Goal: Task Accomplishment & Management: Manage account settings

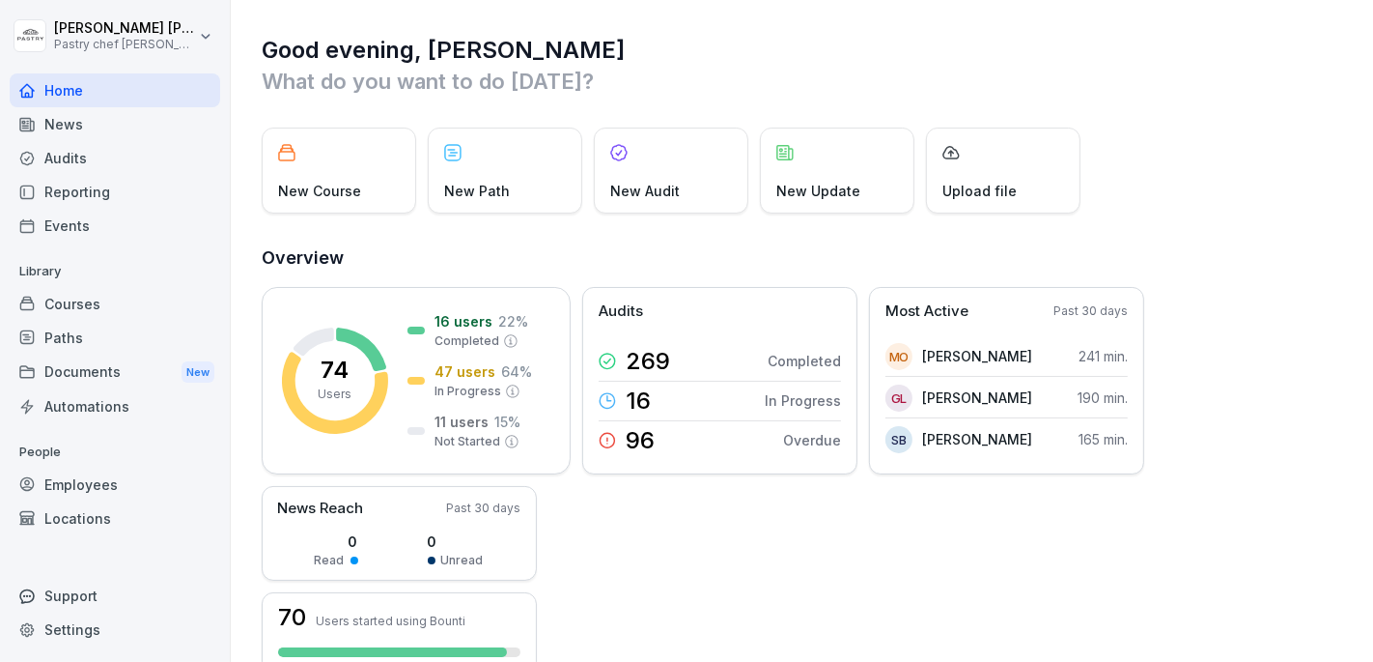
click at [117, 302] on div "Courses" at bounding box center [115, 304] width 211 height 34
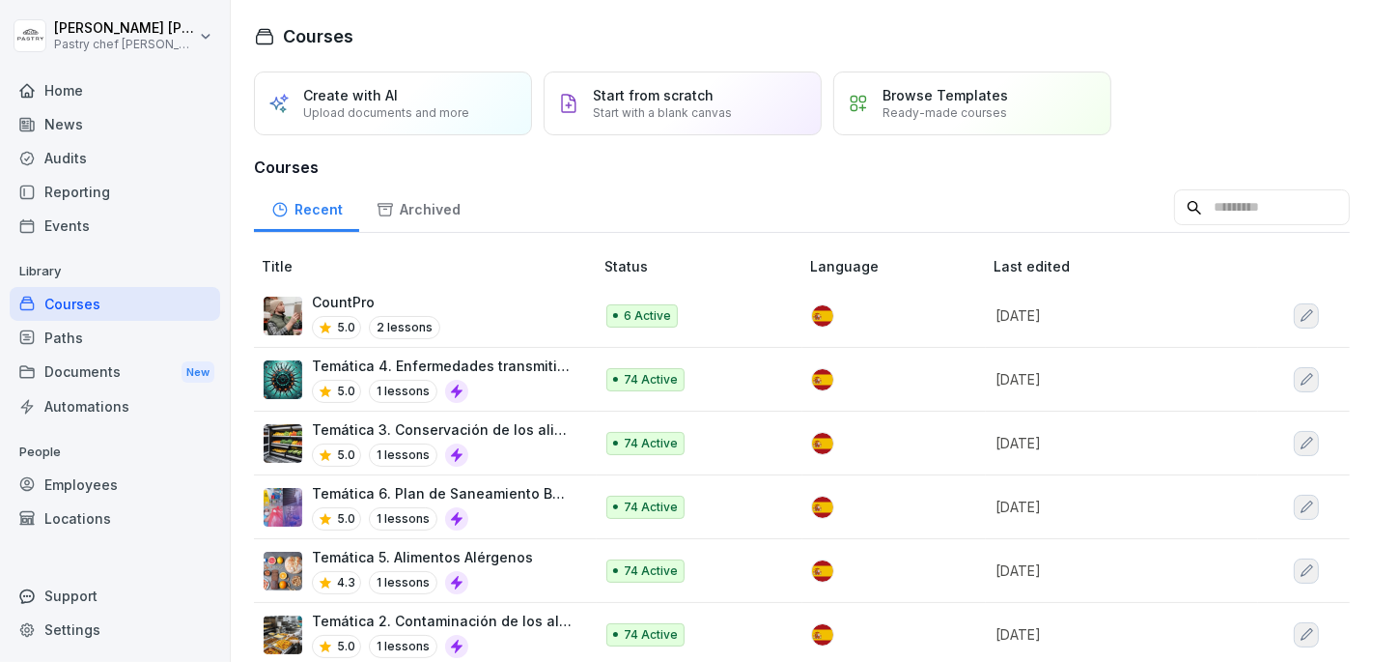
click at [520, 320] on div "CountPro 5.0 2 lessons" at bounding box center [419, 315] width 310 height 47
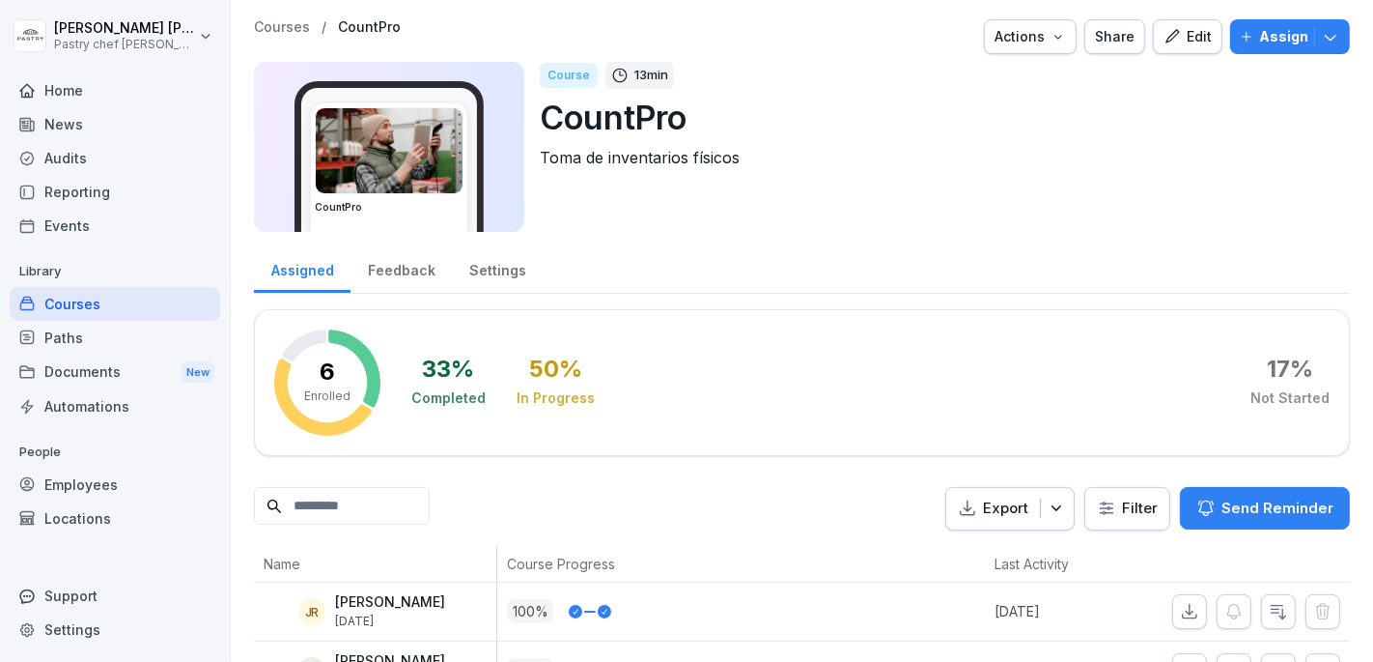
click at [1176, 26] on div "Edit" at bounding box center [1188, 36] width 48 height 21
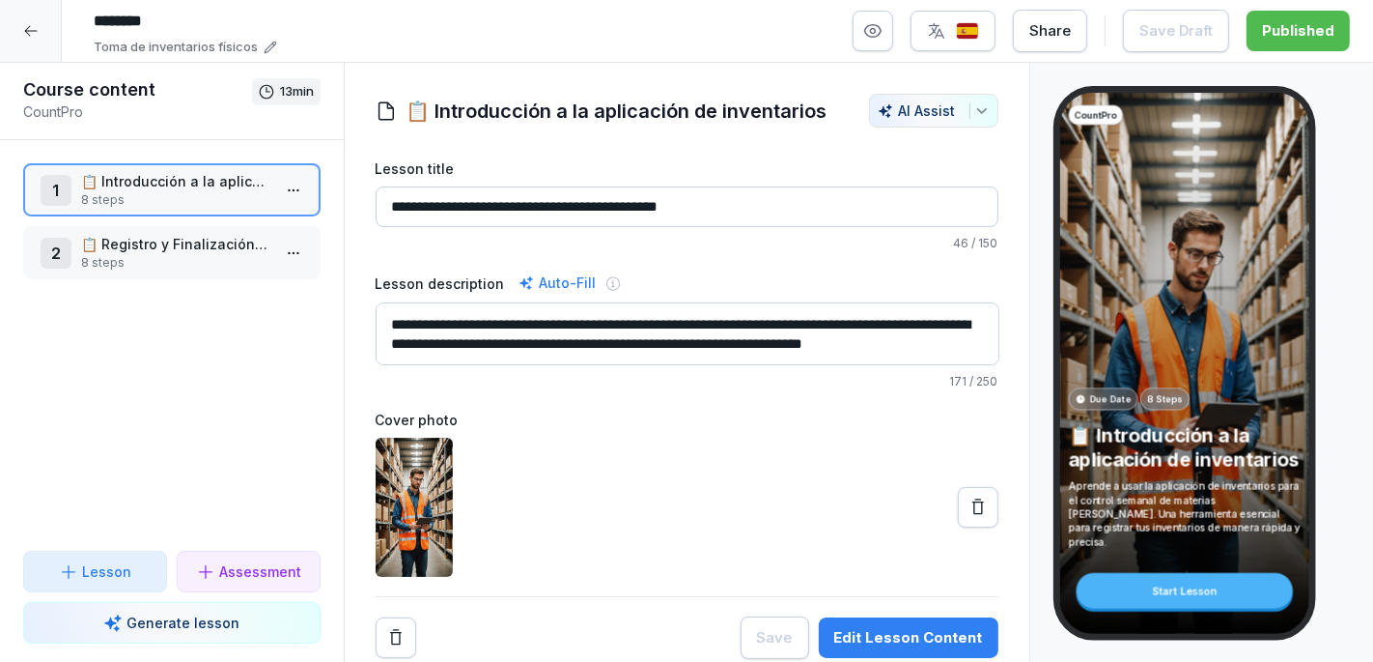
click at [99, 572] on p "Lesson" at bounding box center [106, 571] width 49 height 20
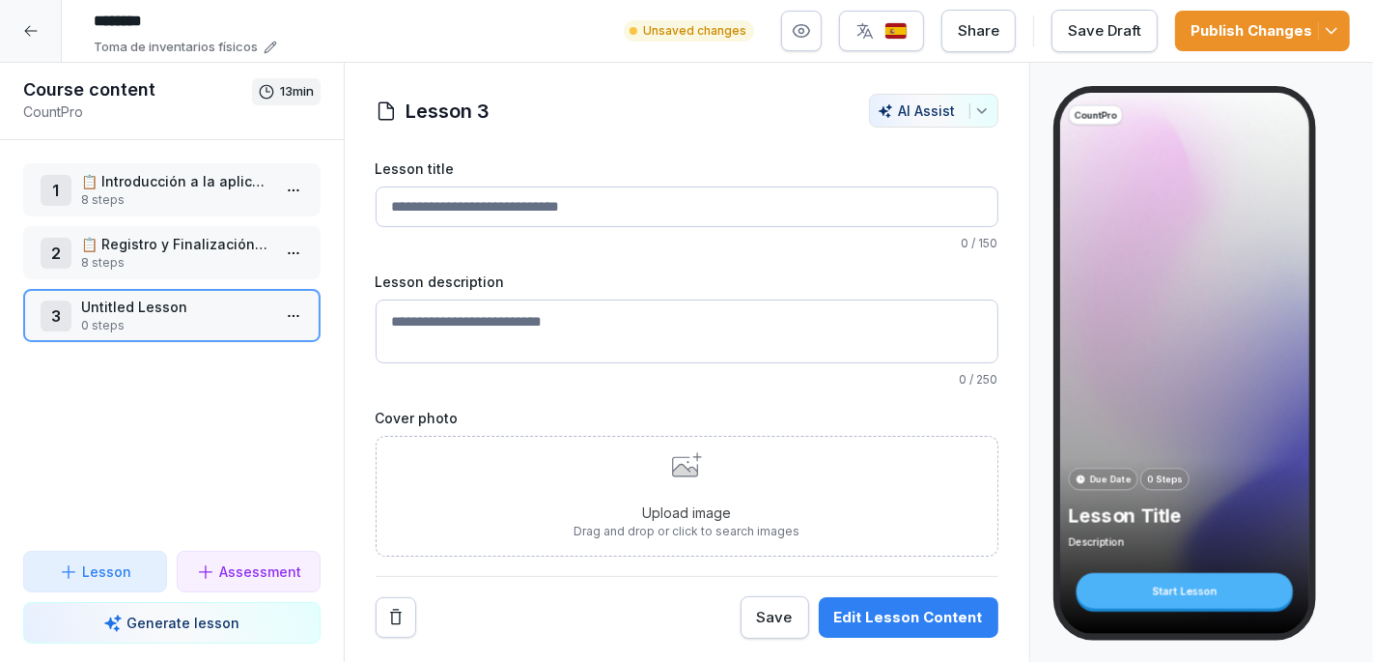
click at [471, 209] on input "Lesson title" at bounding box center [687, 206] width 623 height 41
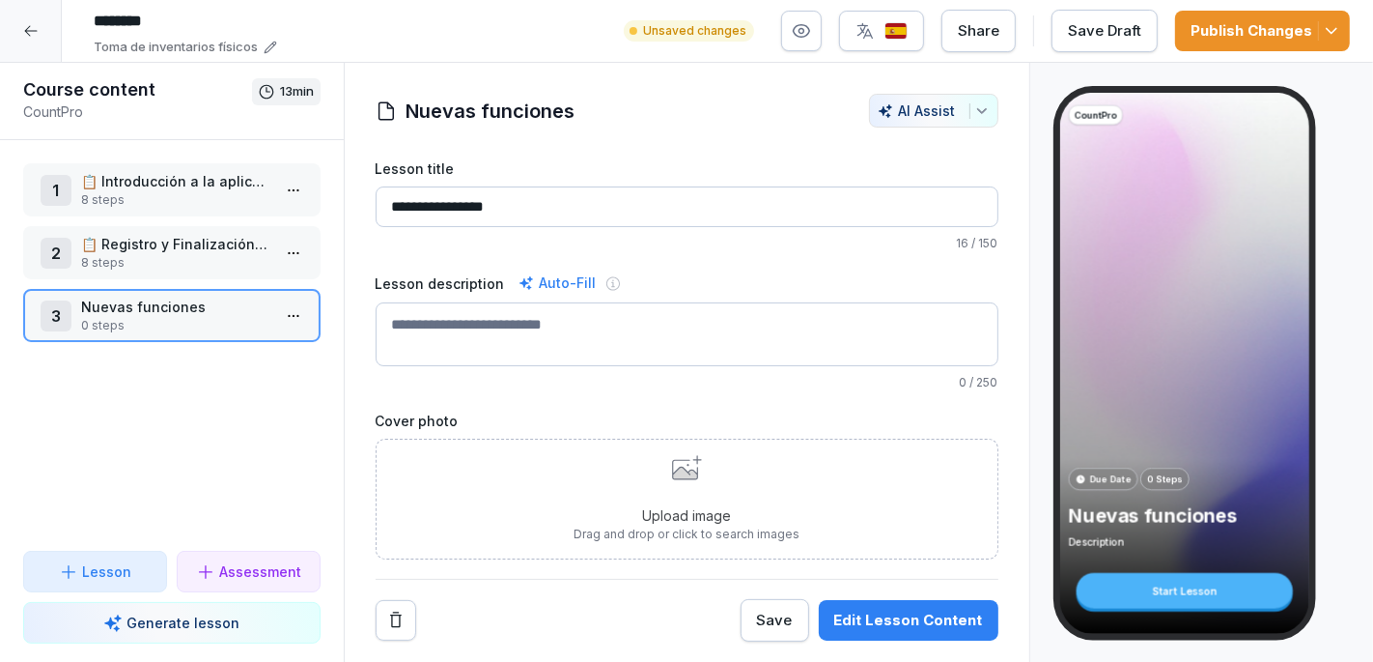
type input "**********"
click at [535, 339] on textarea "Lesson description" at bounding box center [687, 334] width 623 height 64
type textarea "**********"
click at [756, 390] on div "**********" at bounding box center [687, 399] width 623 height 482
click at [672, 498] on div "Upload image Drag and drop or click to search images" at bounding box center [687, 498] width 226 height 88
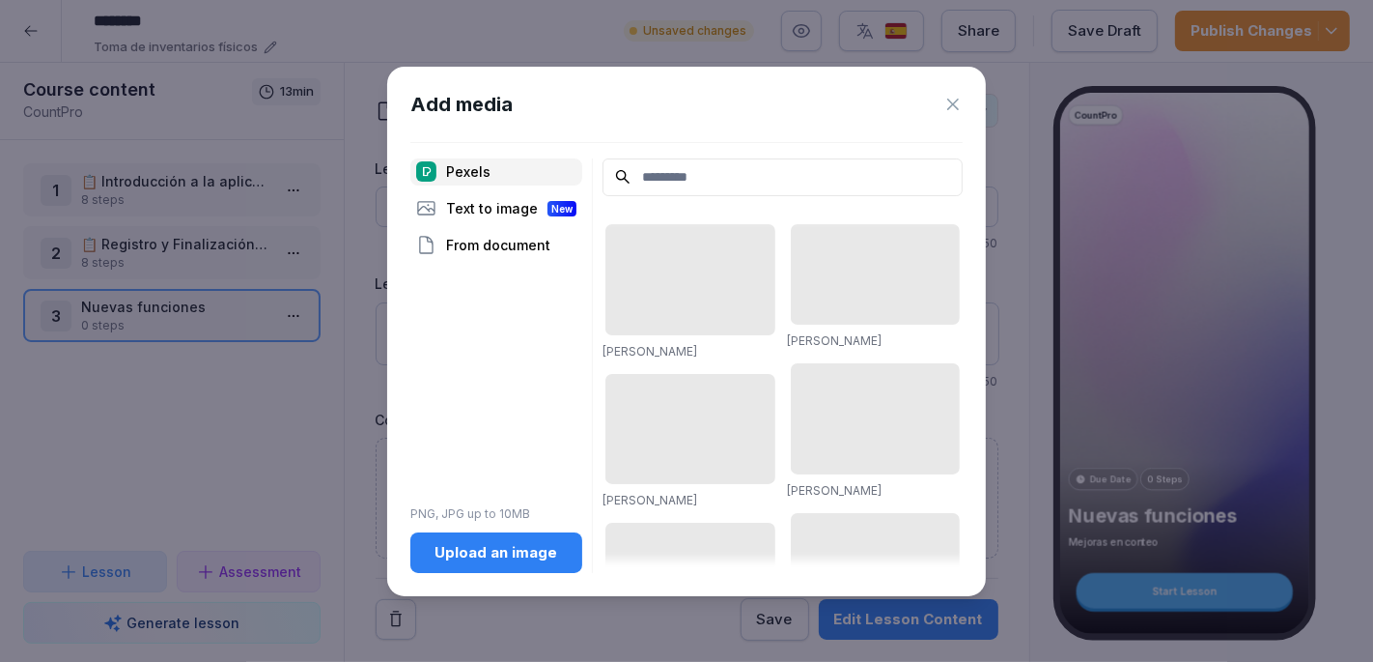
click at [688, 172] on input at bounding box center [783, 177] width 360 height 38
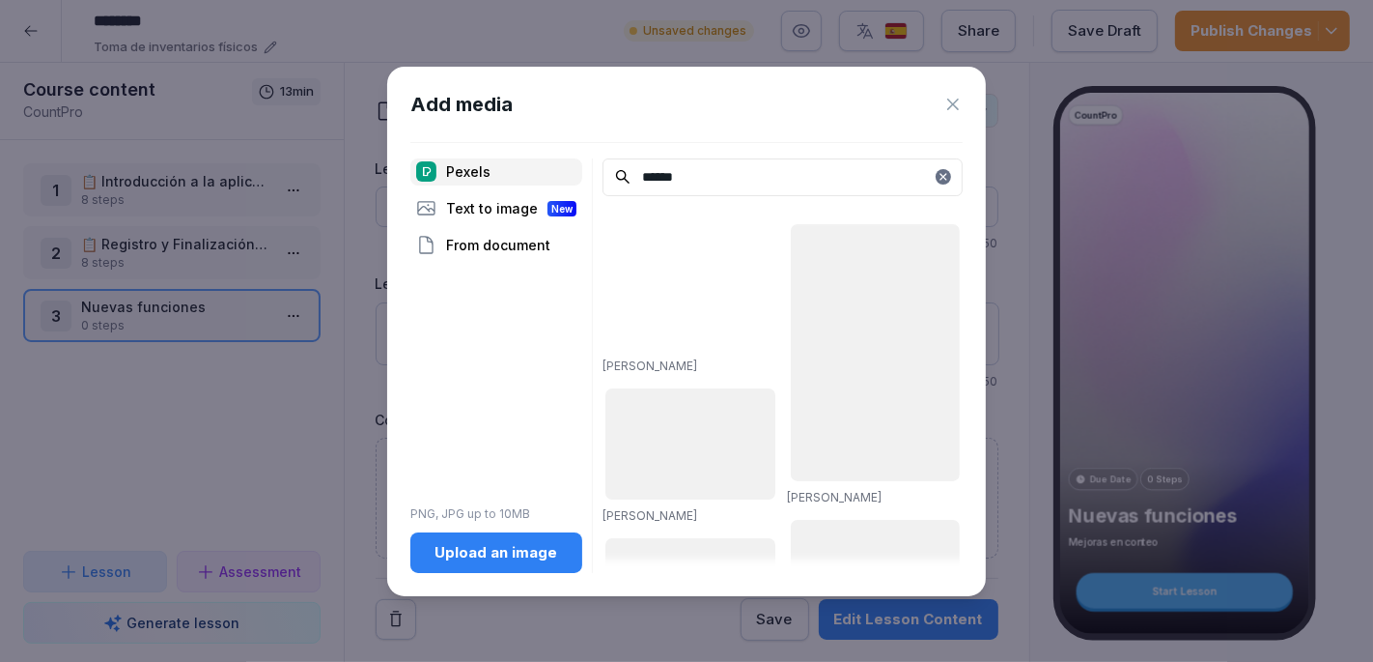
click at [737, 127] on div "Add media Pexels Text to image New From document PNG, JPG up to 10MB Upload an …" at bounding box center [686, 331] width 599 height 529
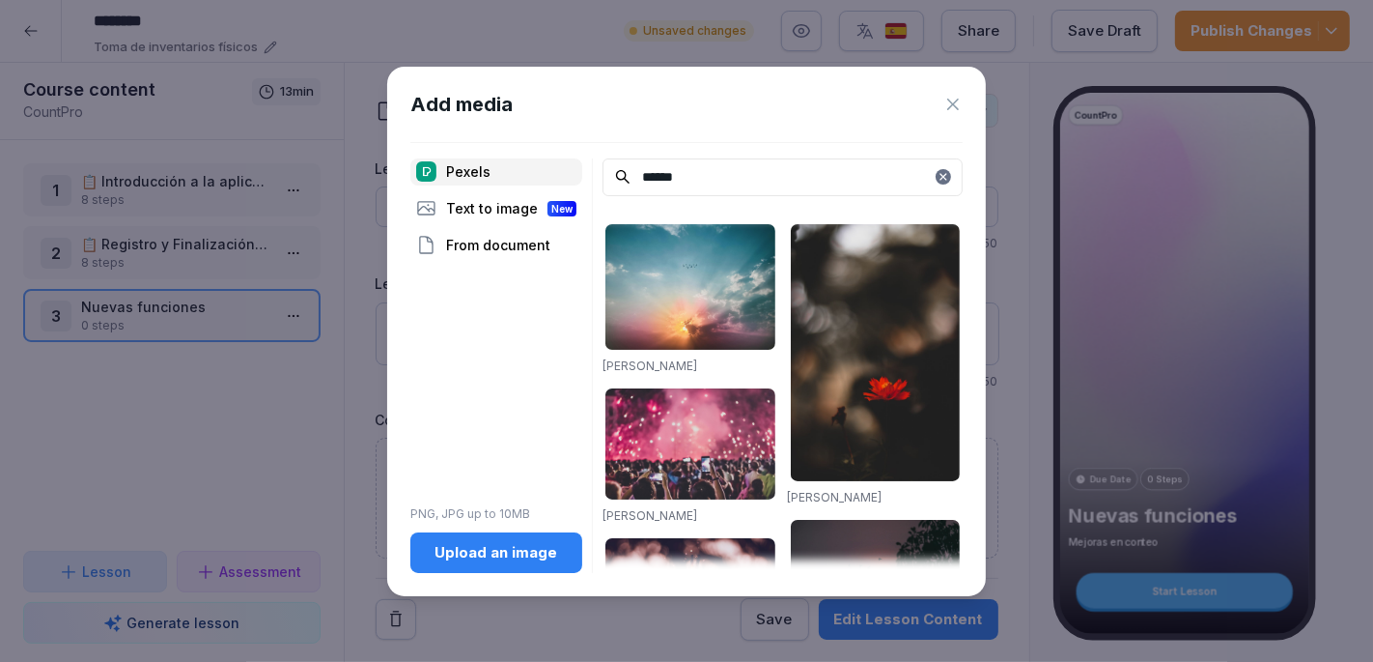
drag, startPoint x: 686, startPoint y: 179, endPoint x: 469, endPoint y: 119, distance: 224.5
click at [469, 119] on div "Add media Pexels Text to image New From document PNG, JPG up to 10MB Upload an …" at bounding box center [686, 331] width 599 height 529
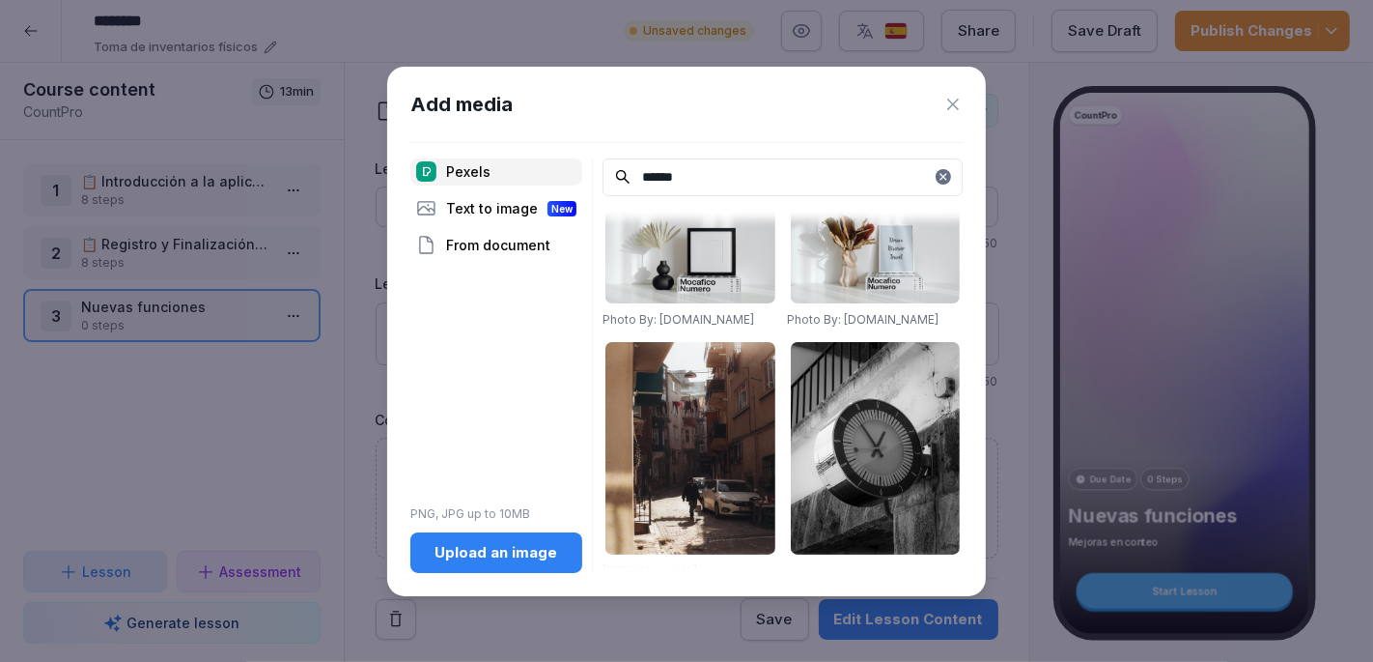
scroll to position [36, 0]
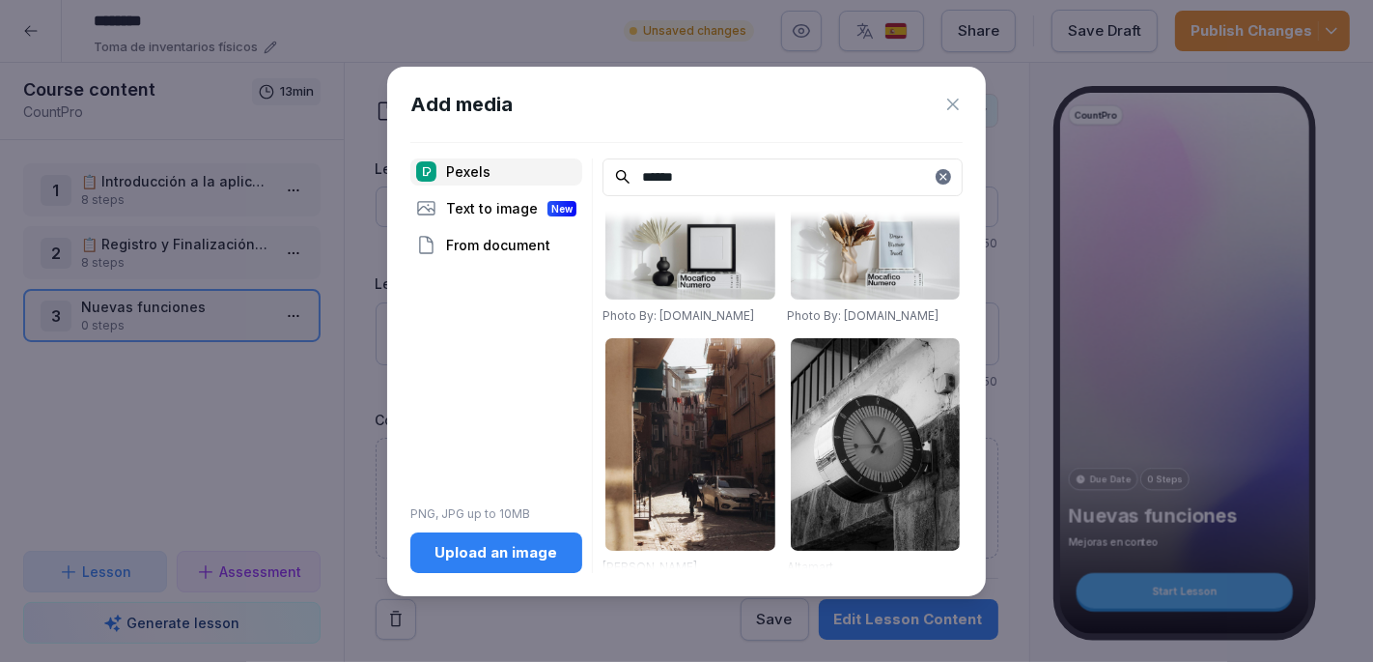
drag, startPoint x: 725, startPoint y: 182, endPoint x: 633, endPoint y: 167, distance: 93.8
click at [633, 167] on input "******" at bounding box center [783, 177] width 360 height 38
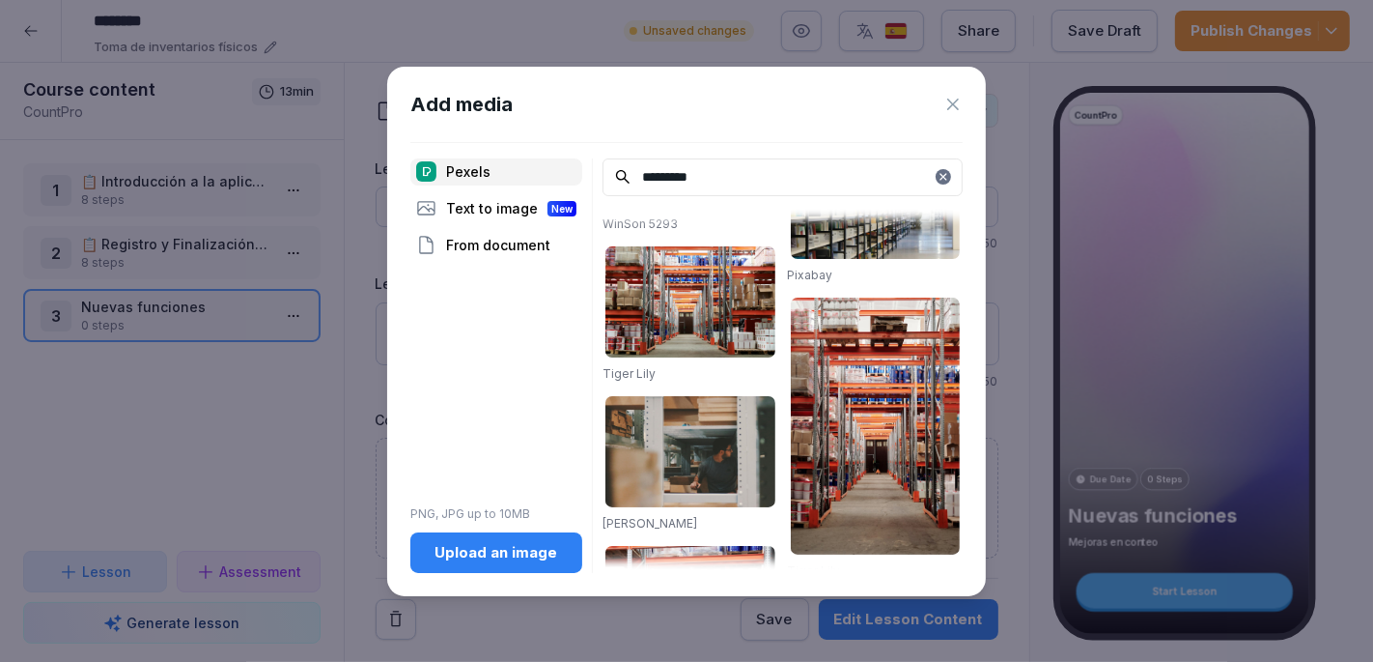
scroll to position [256, 0]
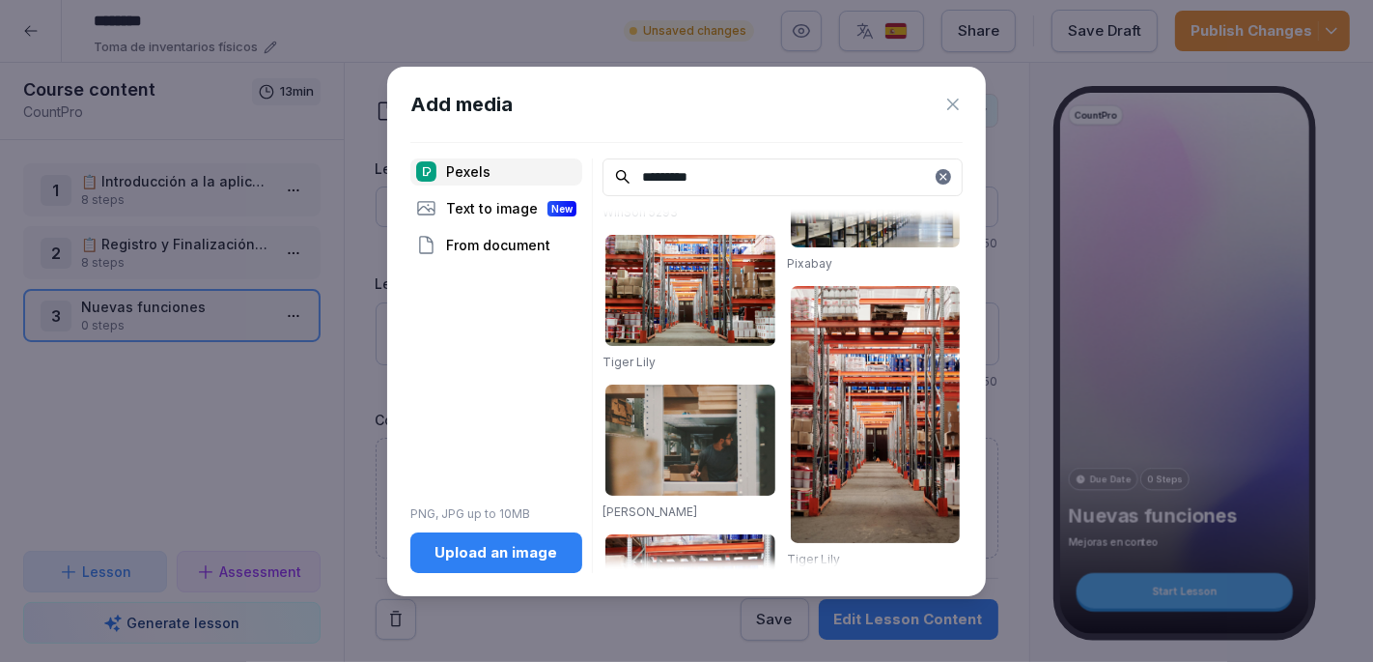
type input "*********"
click at [693, 465] on img at bounding box center [691, 439] width 170 height 111
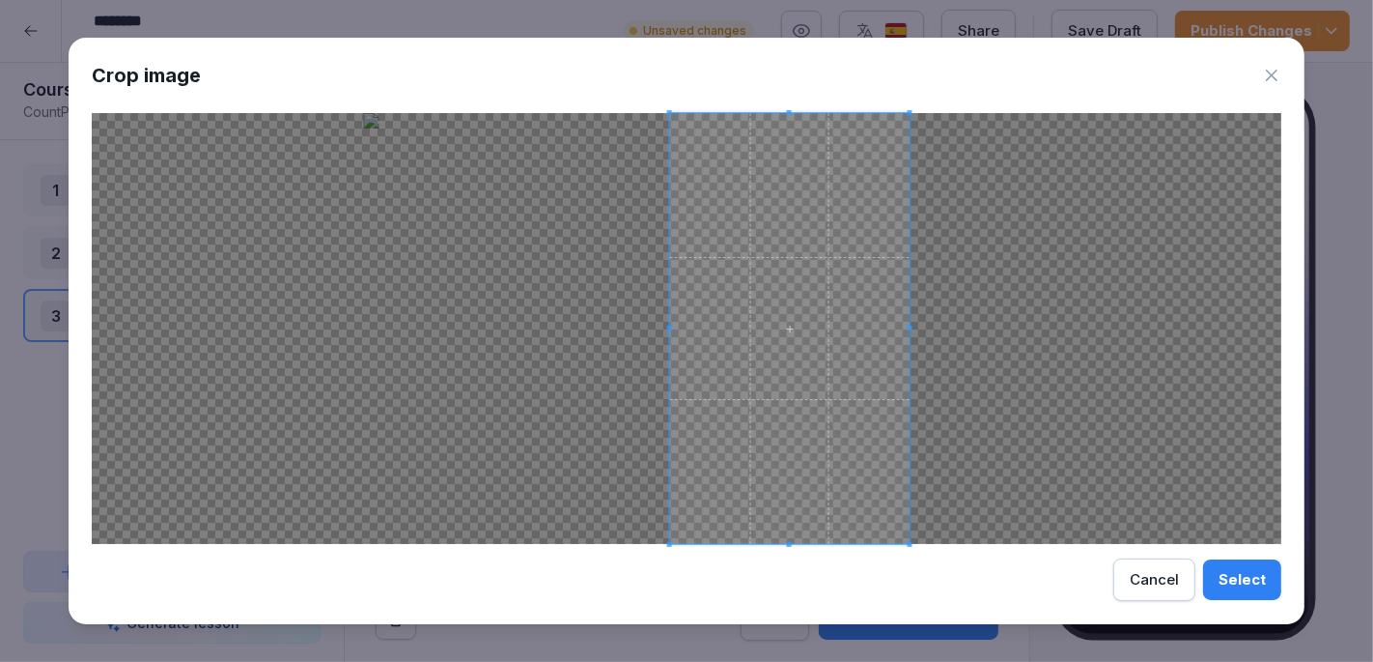
click at [892, 340] on span at bounding box center [790, 328] width 240 height 431
click at [1256, 578] on div "Select" at bounding box center [1242, 579] width 47 height 21
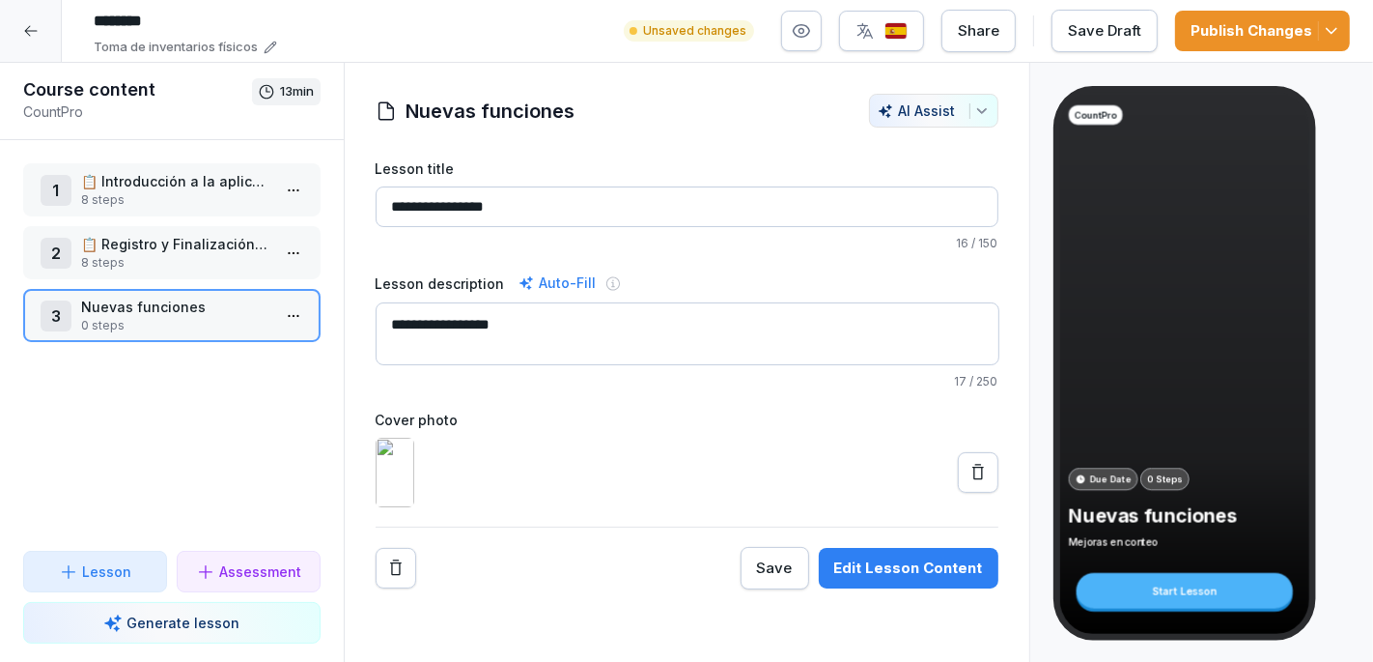
click at [126, 321] on p "0 steps" at bounding box center [175, 325] width 189 height 17
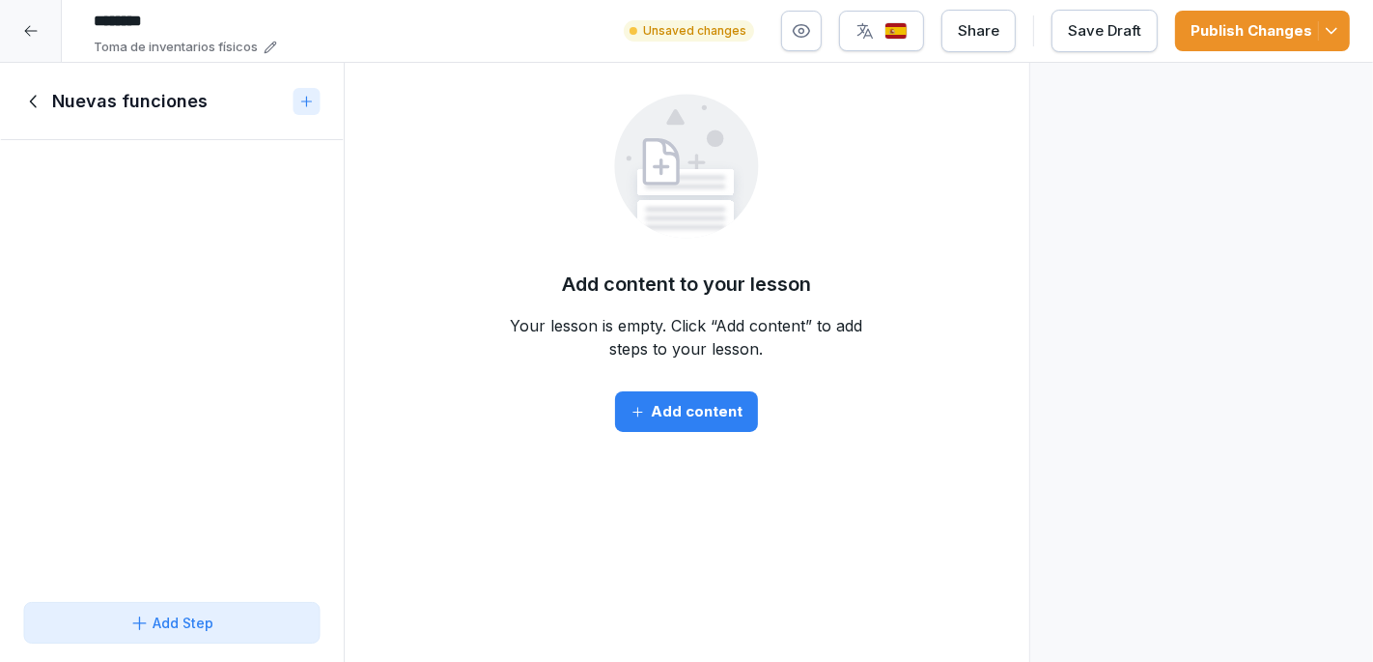
click at [634, 412] on icon "button" at bounding box center [638, 412] width 14 height 14
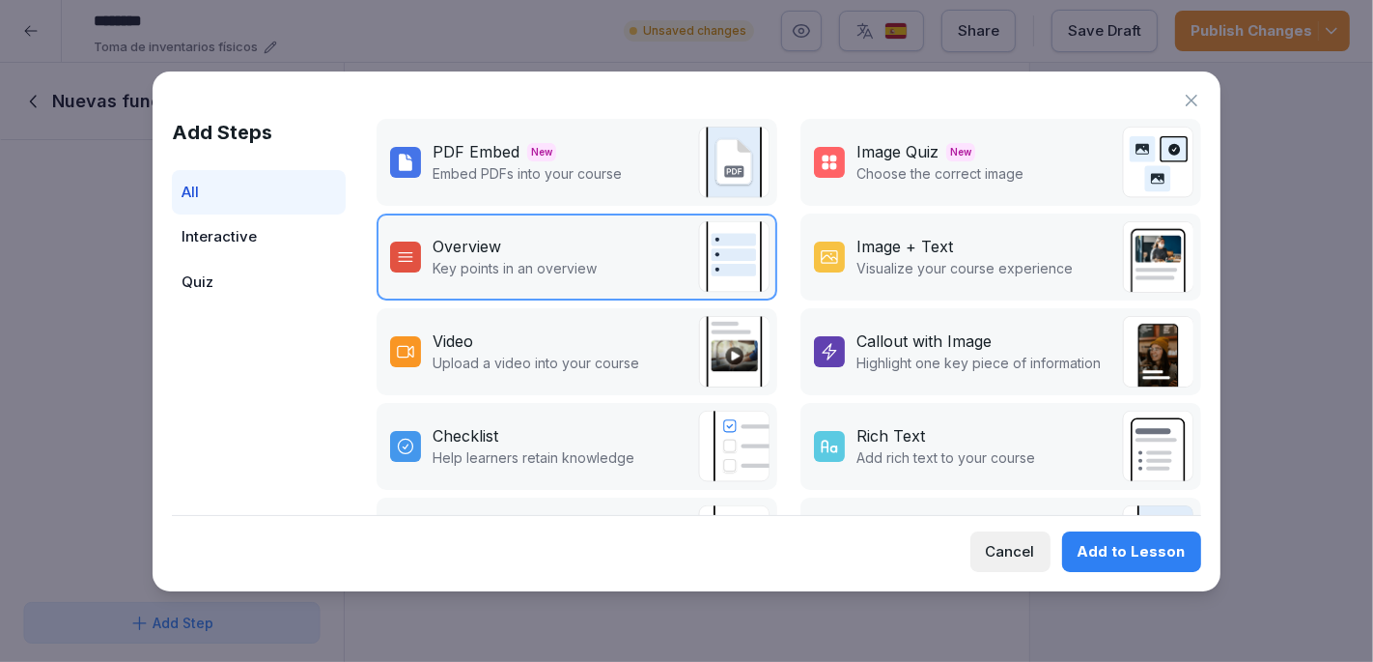
scroll to position [193, 0]
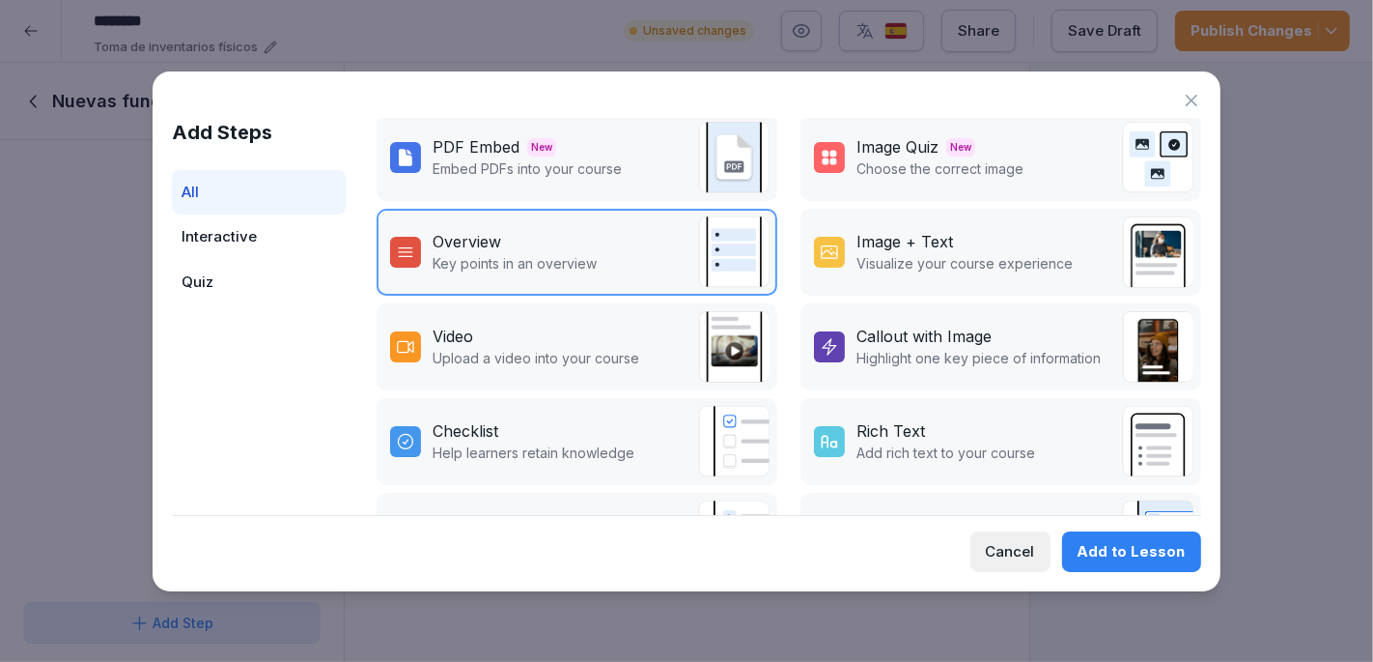
click at [636, 340] on div "Video Upload a video into your course" at bounding box center [577, 346] width 401 height 87
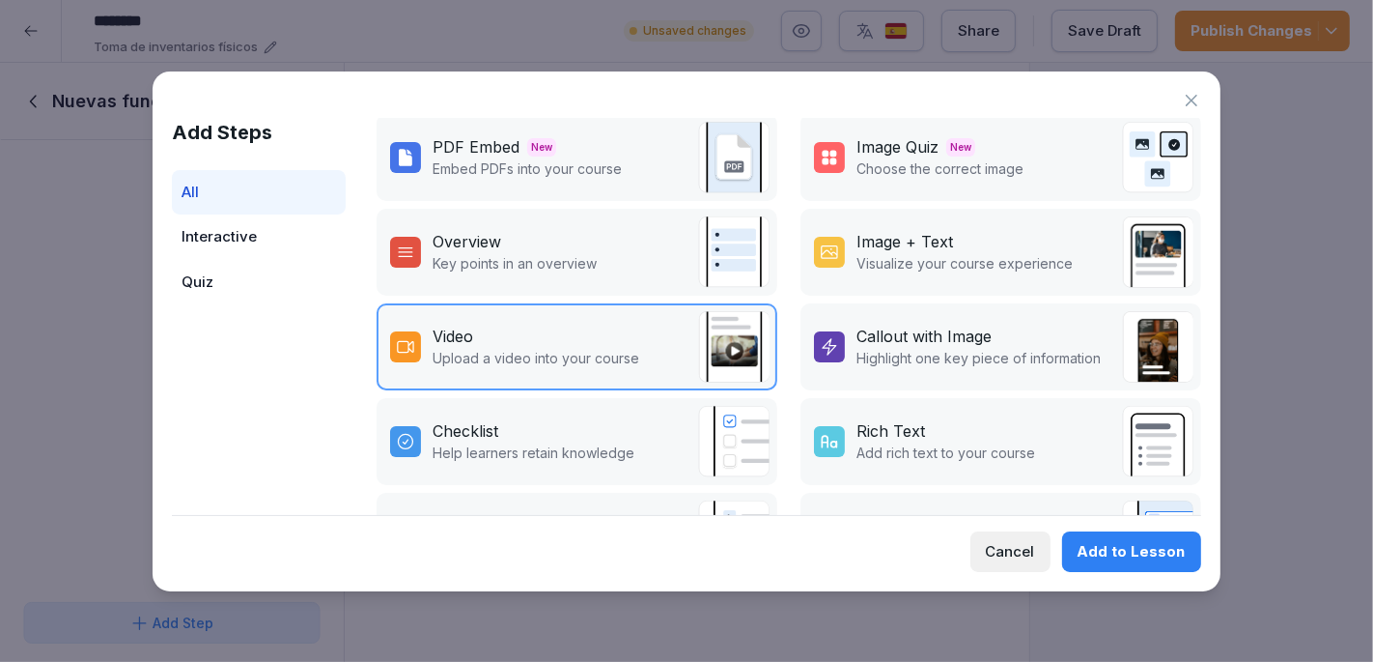
click at [1135, 558] on div "Add to Lesson" at bounding box center [1132, 551] width 108 height 21
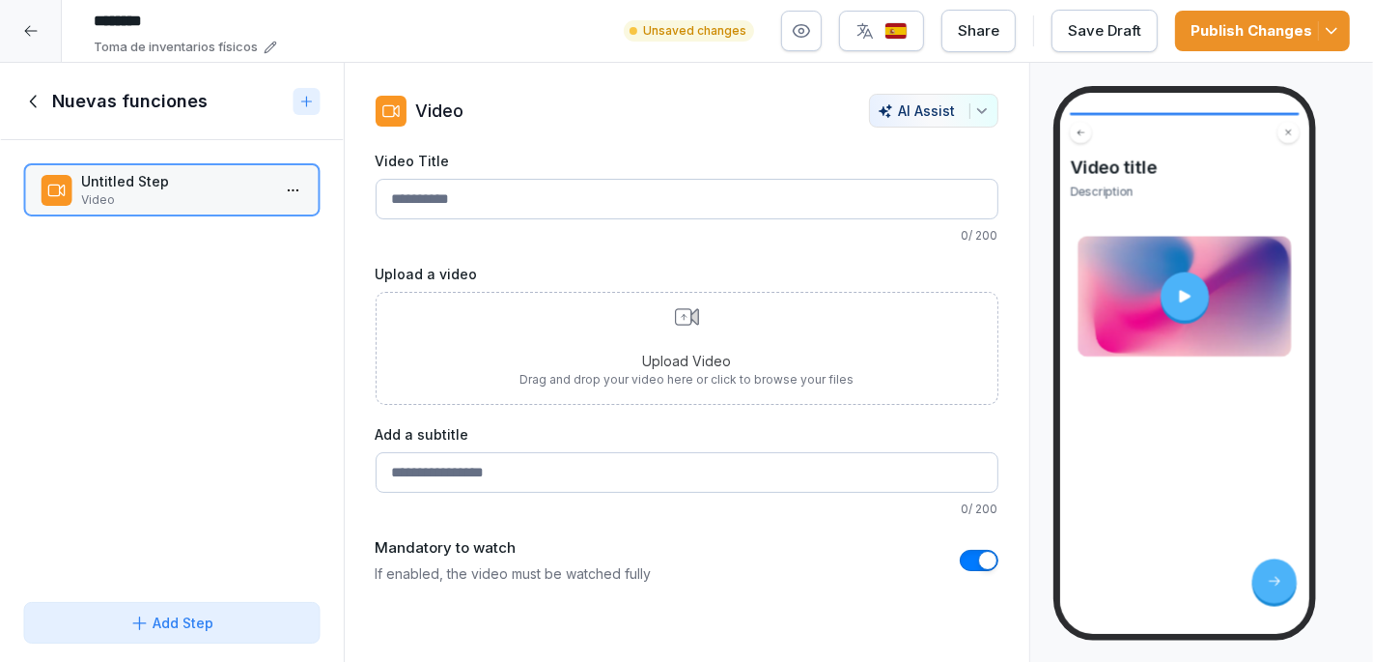
click at [607, 191] on input "Video Title" at bounding box center [687, 199] width 623 height 41
type input "**********"
click at [1195, 292] on div at bounding box center [1184, 296] width 48 height 48
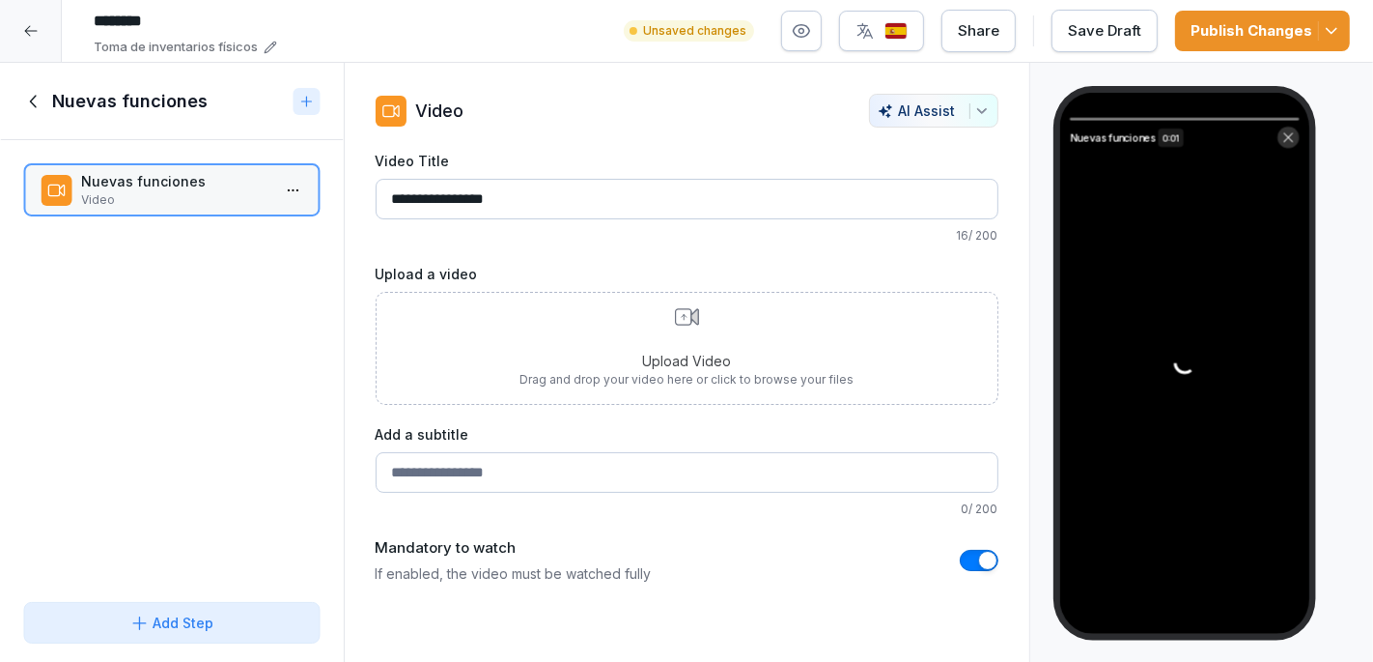
click at [664, 466] on input "Add a subtitle" at bounding box center [687, 472] width 623 height 41
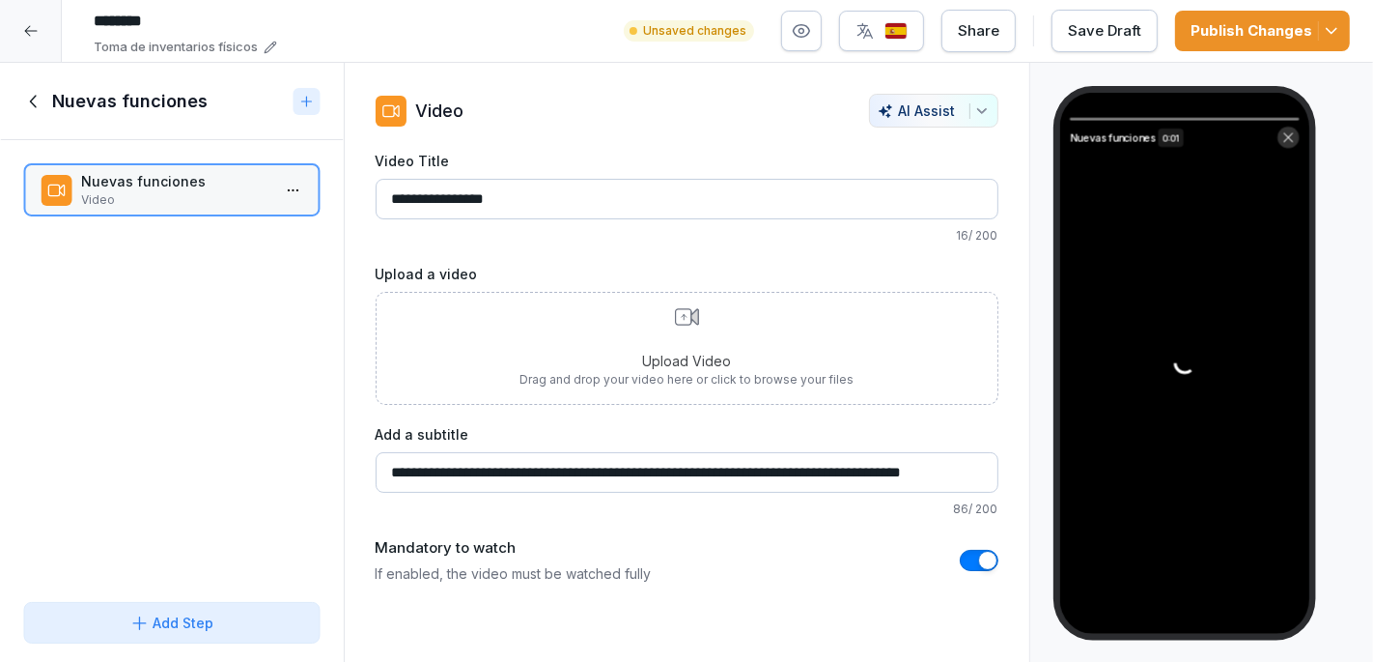
scroll to position [0, 4]
type input "**********"
click at [743, 383] on p "Drag and drop your video here or click to browse your files" at bounding box center [687, 379] width 334 height 17
click at [1283, 140] on icon at bounding box center [1288, 137] width 13 height 13
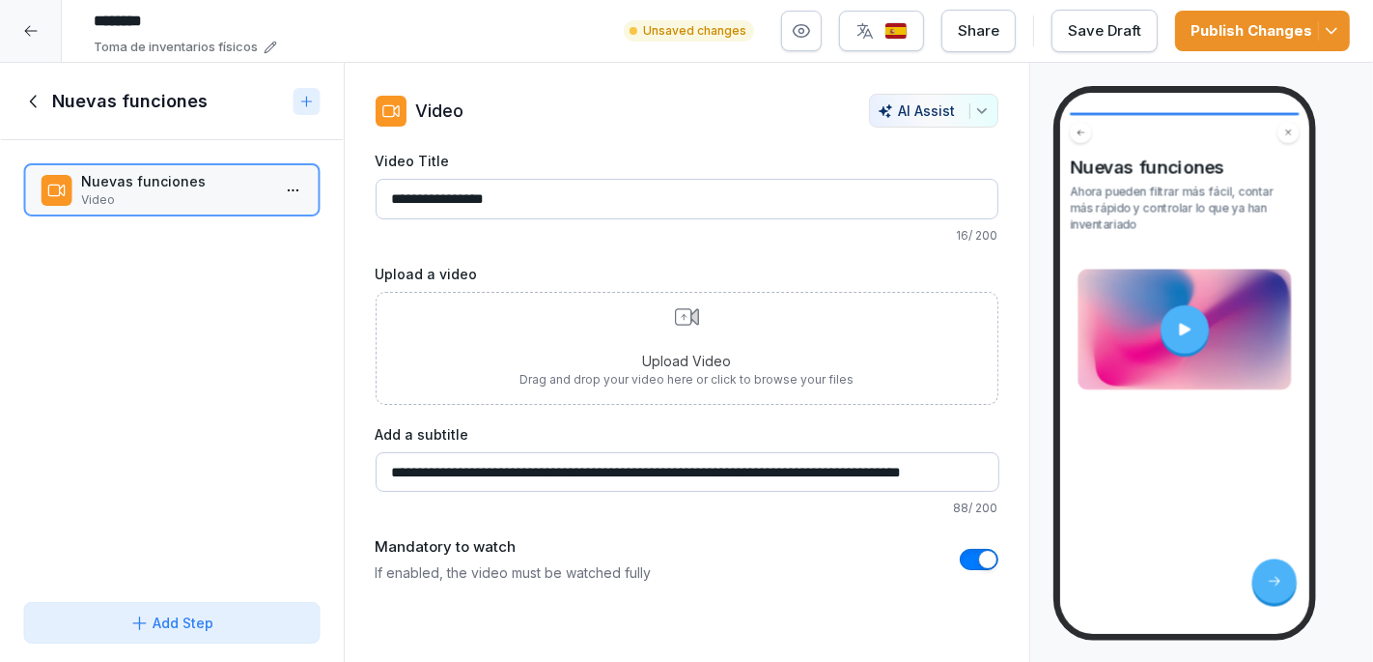
click at [1076, 26] on div "Save Draft" at bounding box center [1104, 30] width 73 height 21
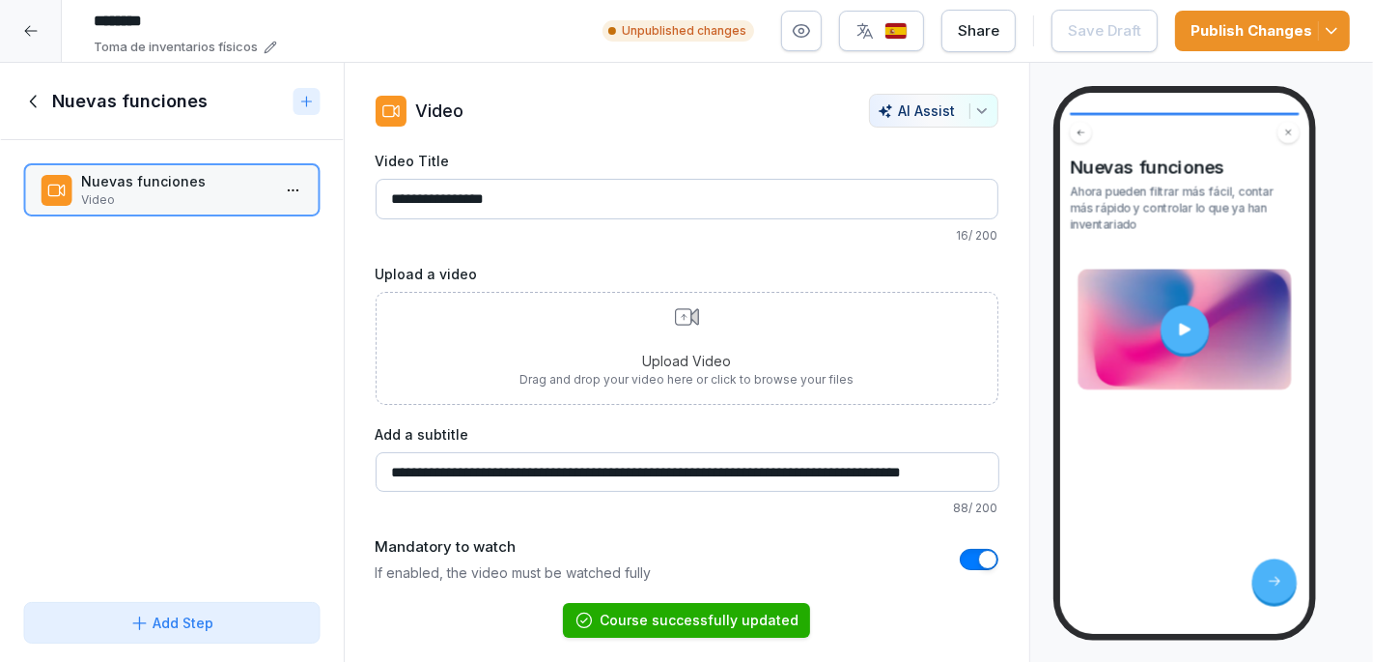
click at [1158, 367] on video at bounding box center [1184, 328] width 214 height 121
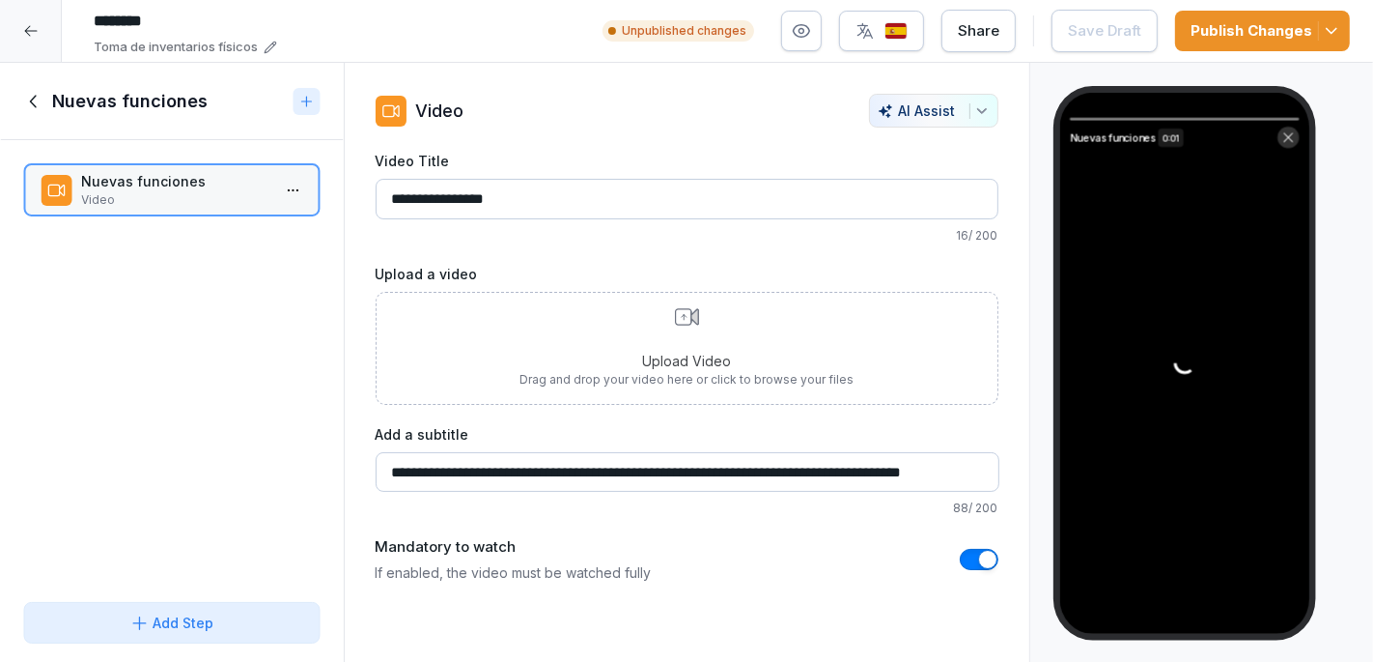
click at [1290, 135] on icon at bounding box center [1288, 137] width 13 height 13
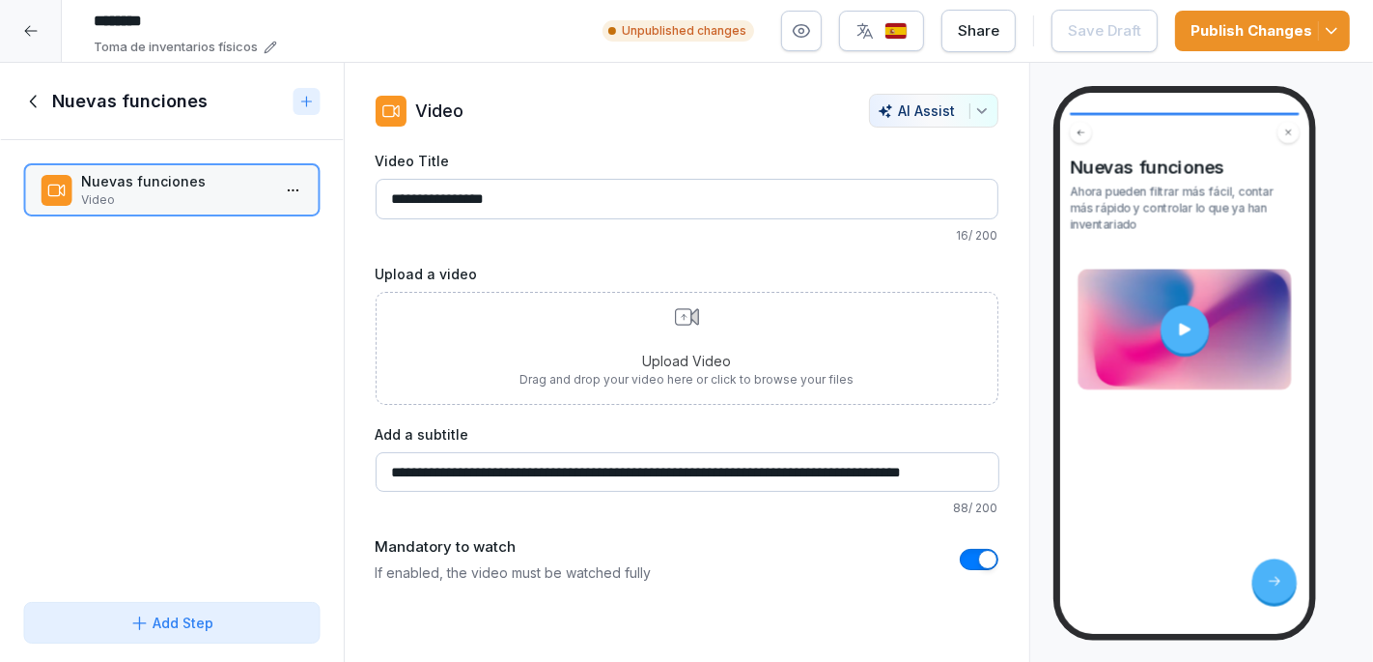
click at [649, 347] on div "Upload Video Drag and drop your video here or click to browse your files" at bounding box center [687, 348] width 334 height 80
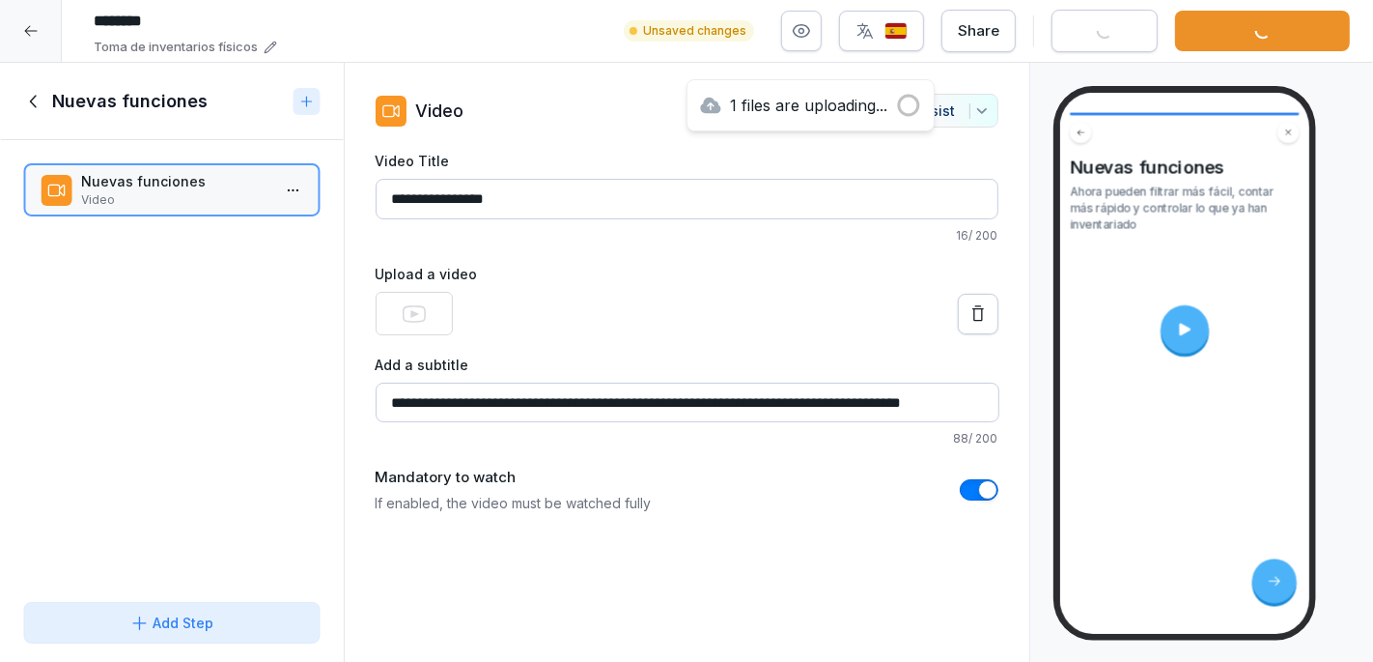
click at [1184, 323] on icon at bounding box center [1183, 329] width 17 height 17
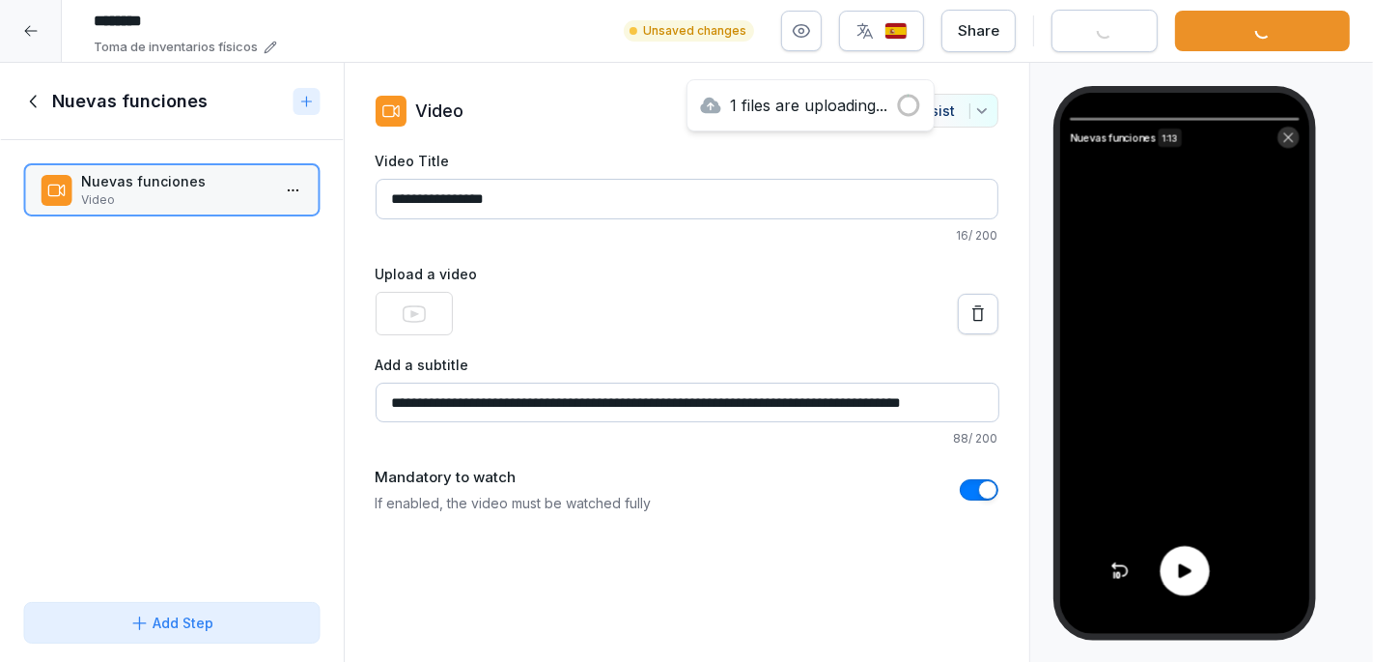
click at [1181, 562] on icon at bounding box center [1184, 570] width 20 height 20
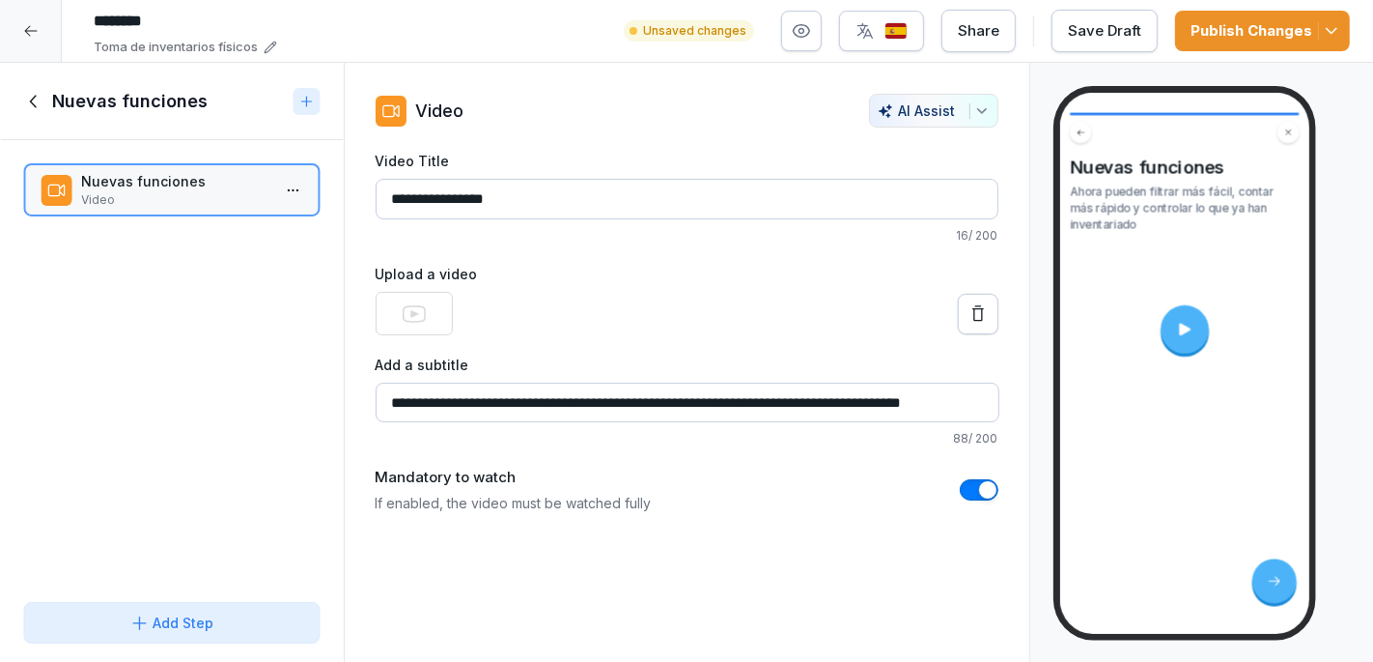
click at [1240, 36] on div "Publish Changes" at bounding box center [1263, 30] width 144 height 21
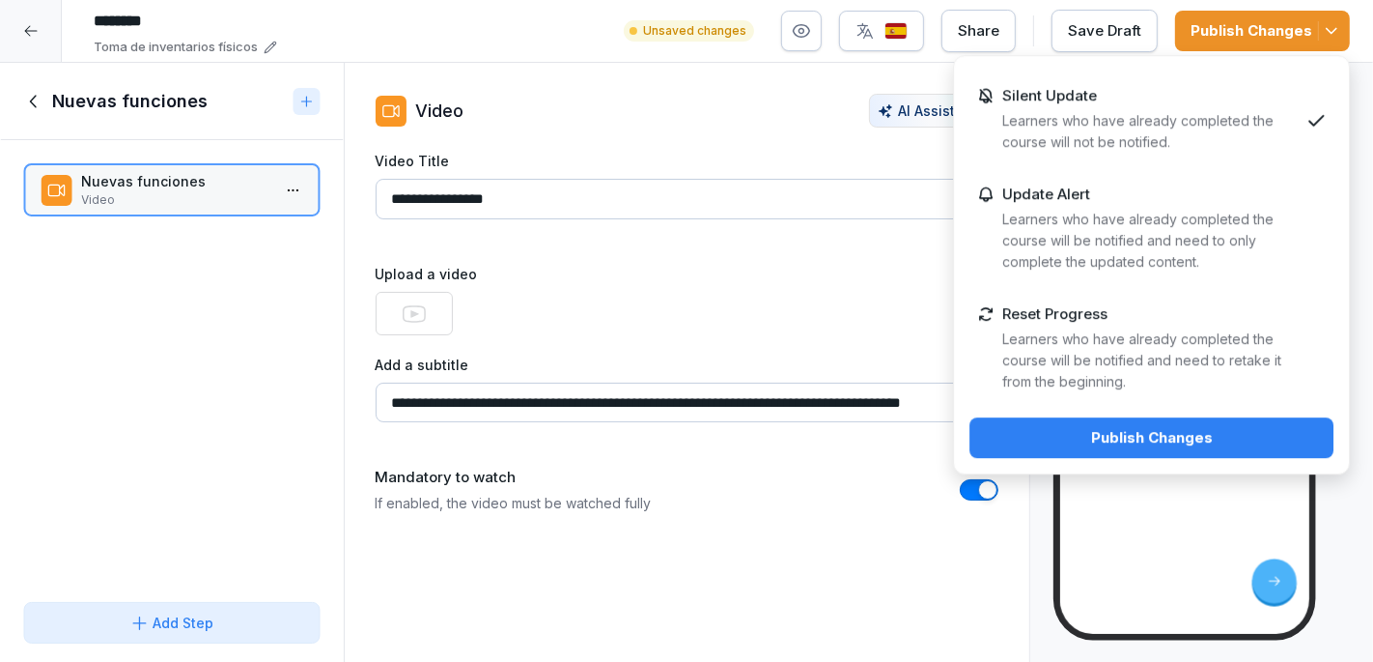
click at [1172, 246] on p "Learners who have already completed the course will be notified and need to onl…" at bounding box center [1150, 241] width 296 height 64
click at [1165, 440] on div "Publish Changes" at bounding box center [1151, 437] width 333 height 21
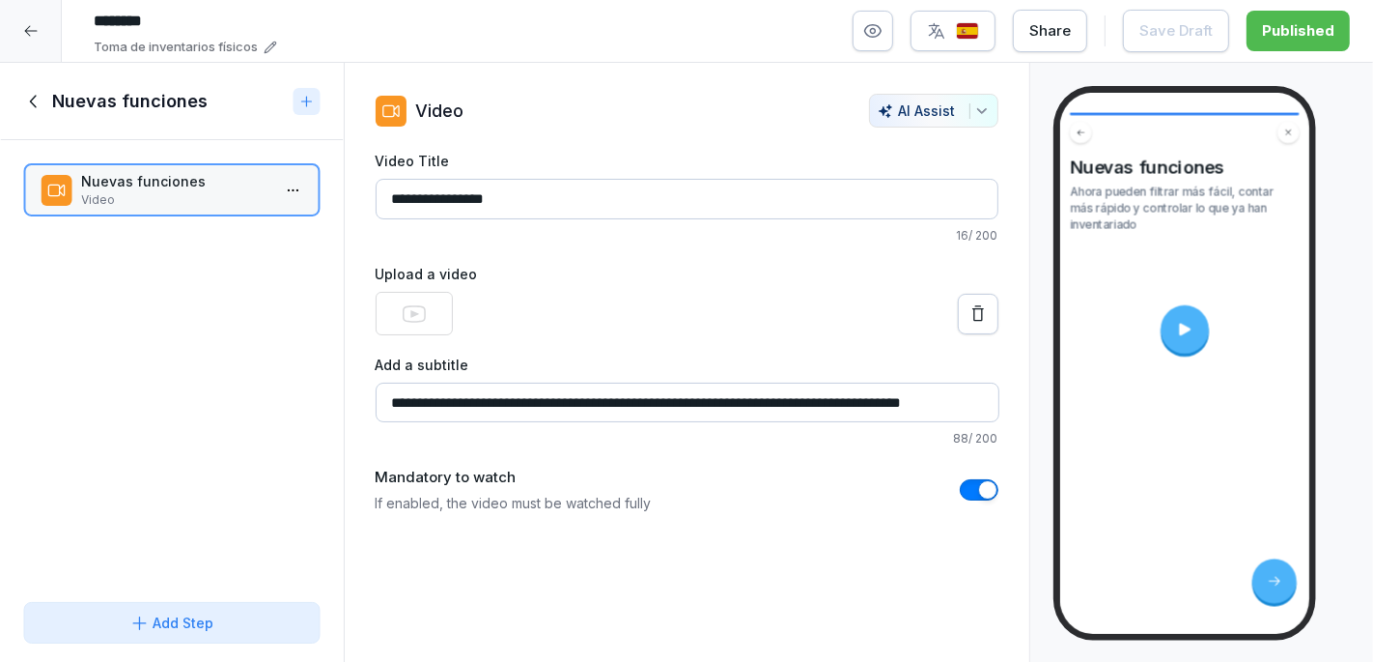
click at [26, 44] on div at bounding box center [31, 31] width 62 height 62
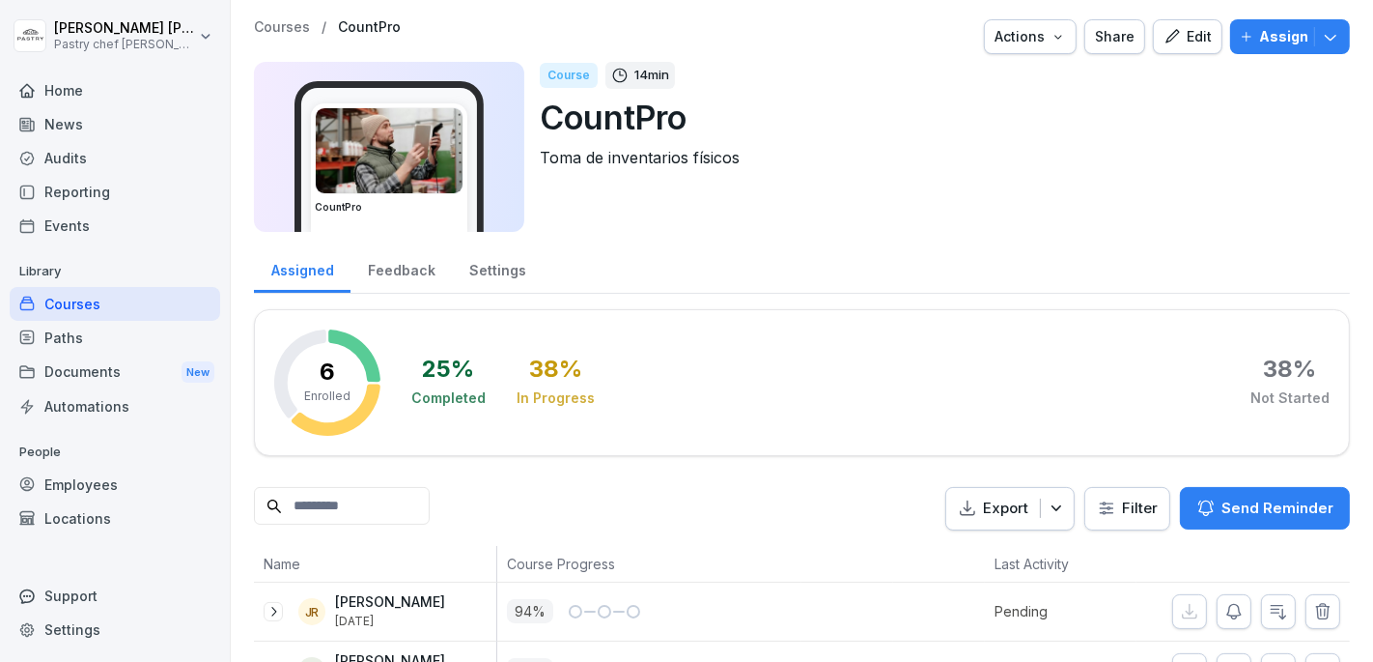
click at [1333, 39] on icon "button" at bounding box center [1330, 36] width 19 height 19
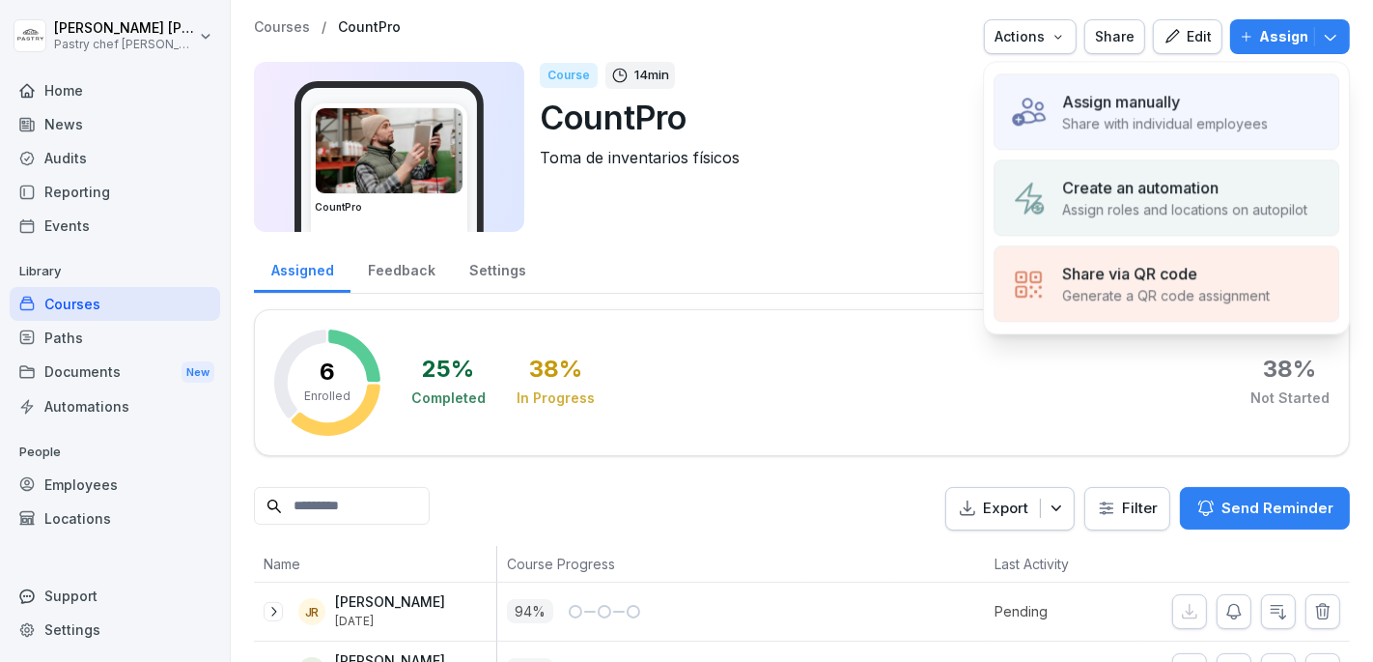
click at [1198, 100] on div "Assign manually" at bounding box center [1165, 101] width 206 height 23
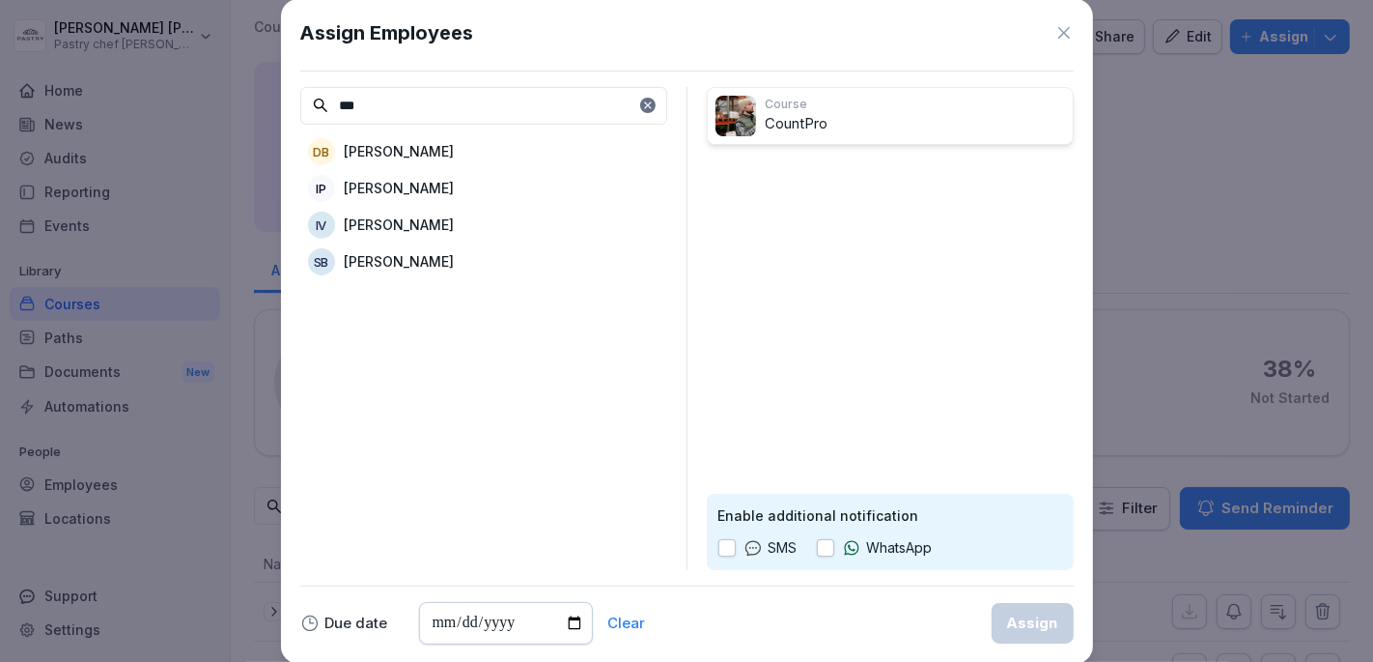
type input "***"
click at [822, 555] on button "button" at bounding box center [825, 547] width 17 height 17
click at [570, 622] on input "date" at bounding box center [506, 623] width 174 height 42
type input "**********"
click at [568, 621] on input "**********" at bounding box center [506, 623] width 174 height 42
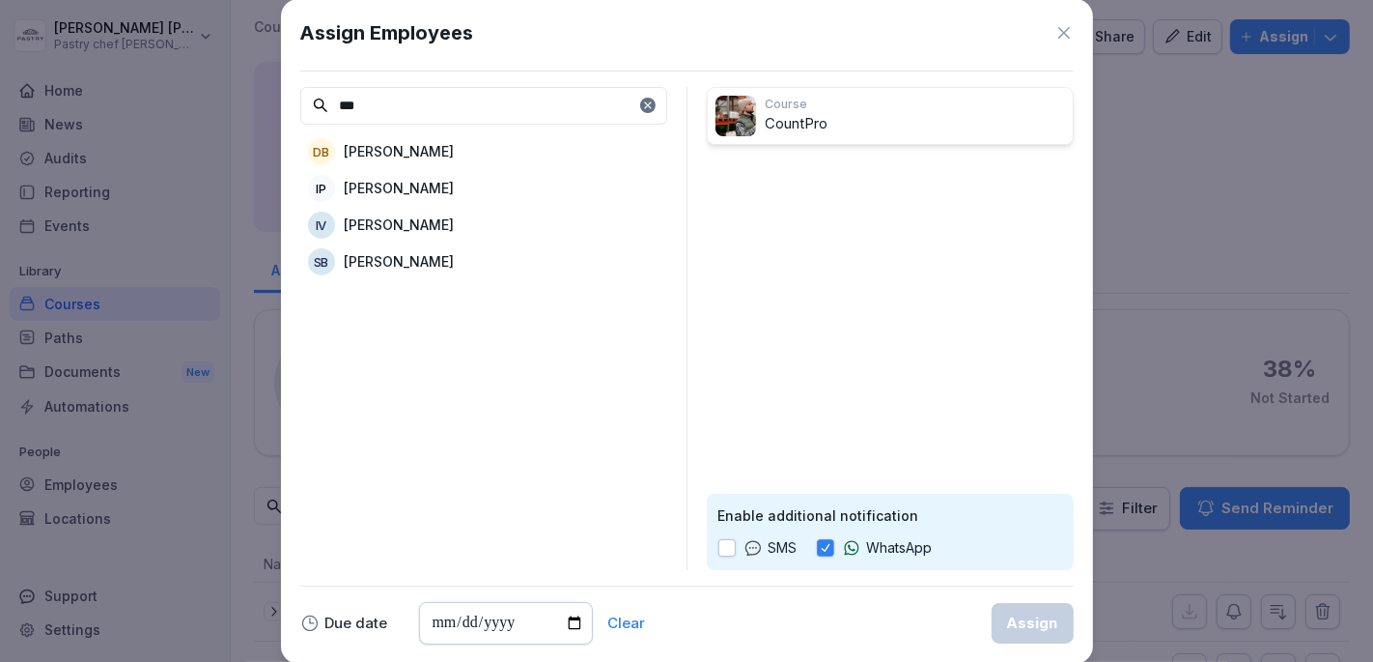
click at [363, 220] on p "Ivan Velasco" at bounding box center [400, 224] width 110 height 20
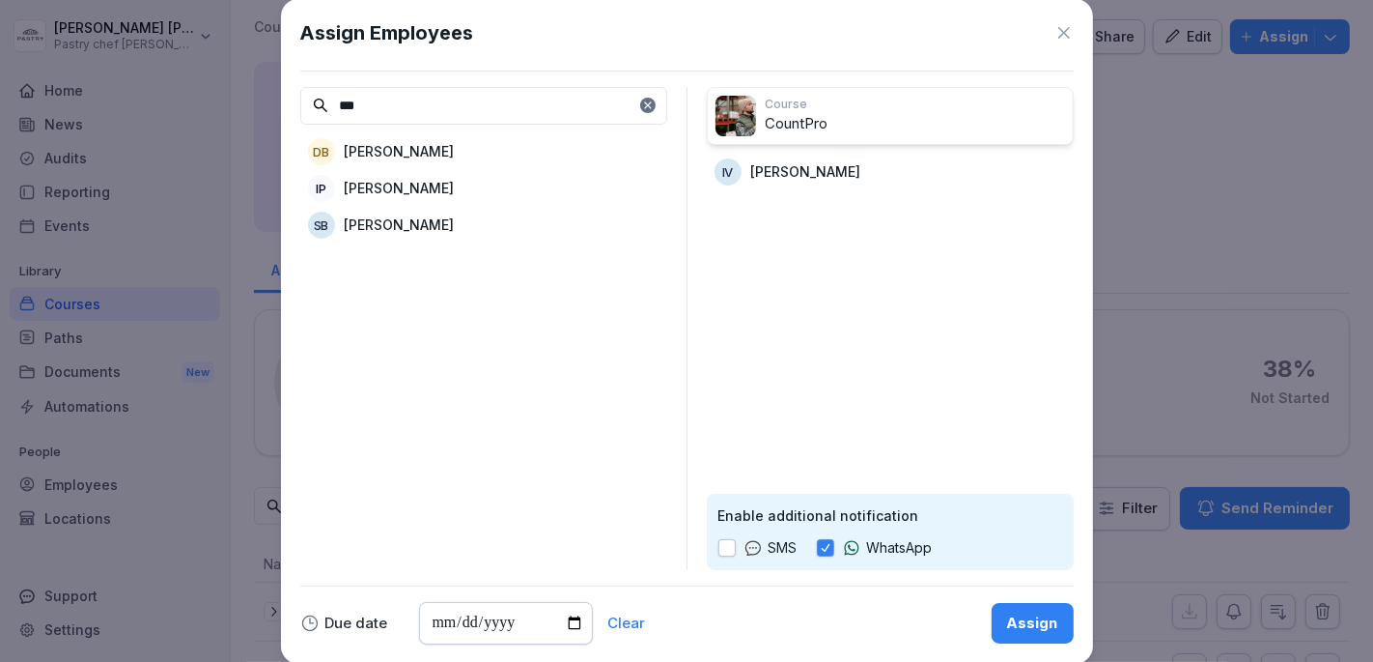
click at [1055, 21] on div "Assign Employees" at bounding box center [687, 32] width 774 height 29
click at [1061, 27] on icon at bounding box center [1064, 32] width 19 height 19
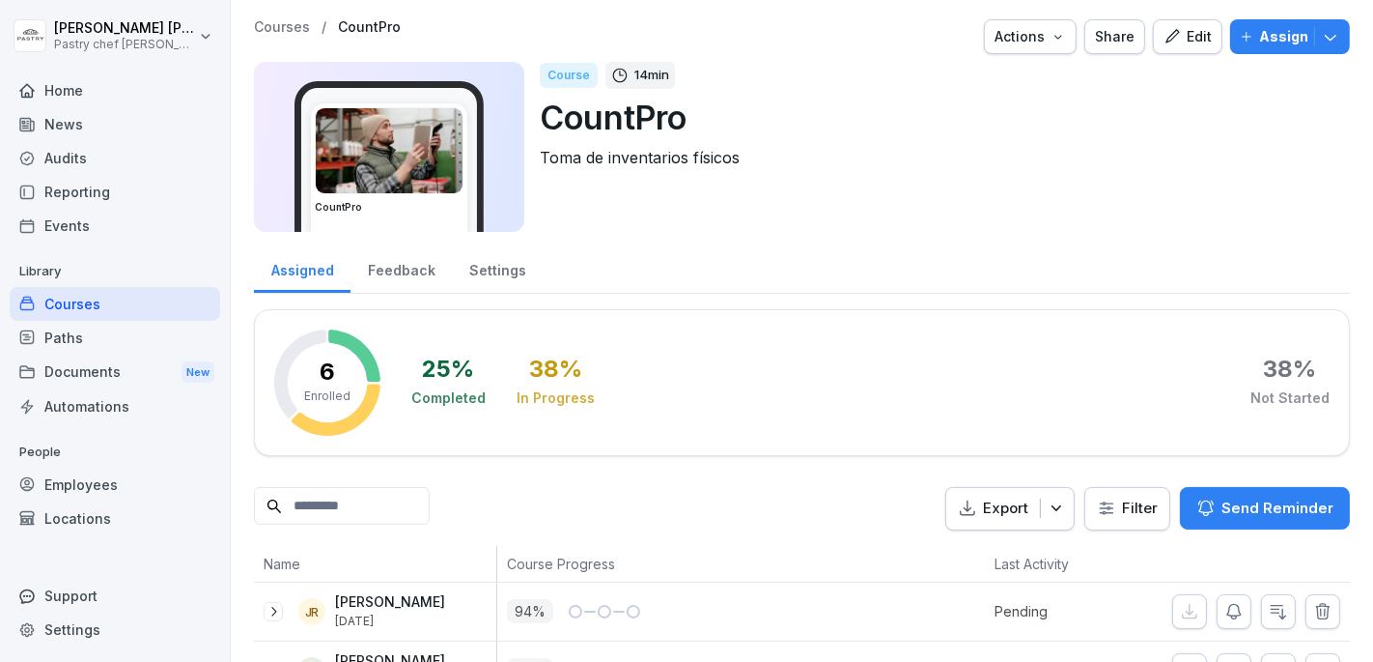
click at [1323, 37] on icon "button" at bounding box center [1330, 36] width 19 height 19
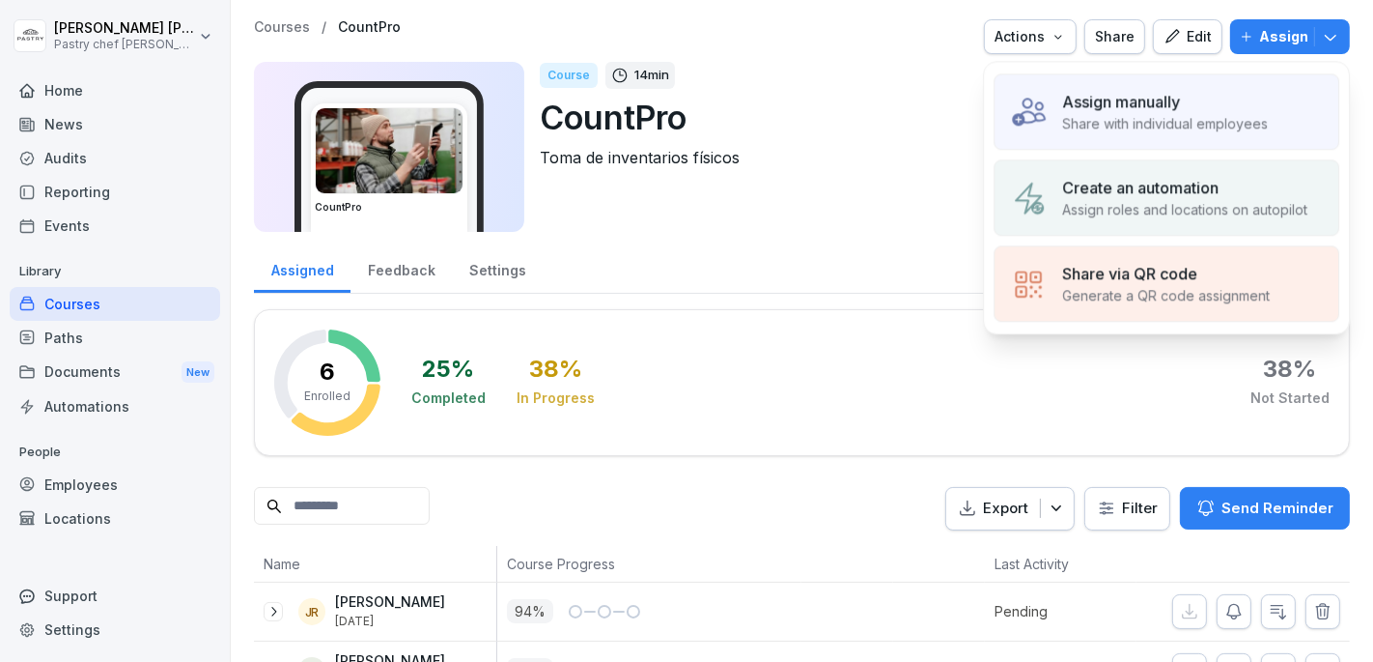
click at [1169, 105] on p "Assign manually" at bounding box center [1121, 101] width 118 height 23
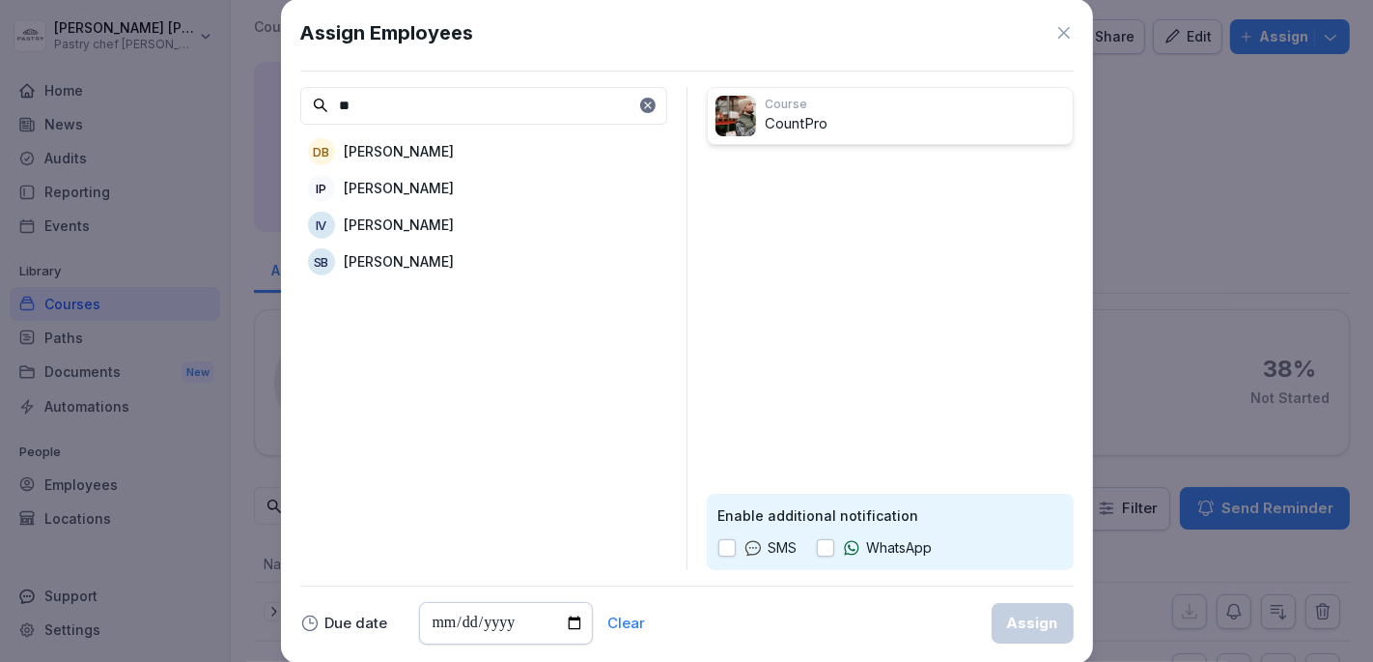
type input "**"
click at [453, 193] on div "IP Ivan Peña" at bounding box center [483, 188] width 367 height 35
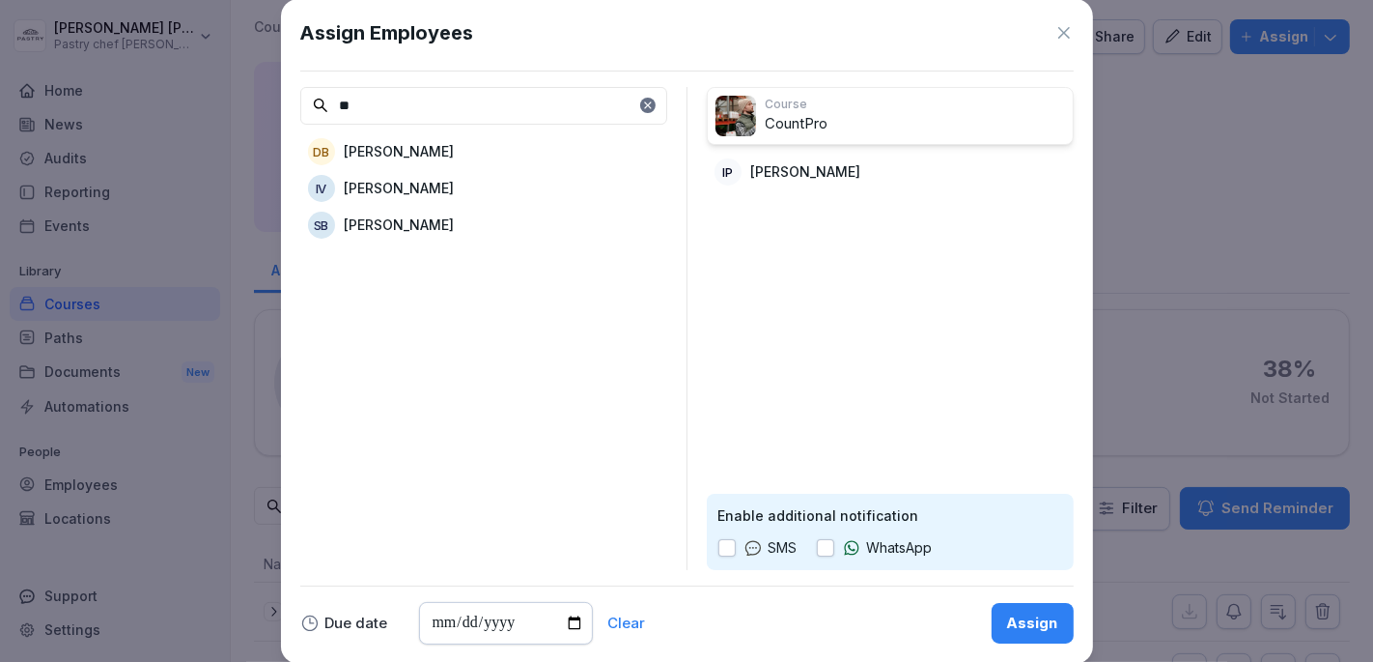
click at [823, 554] on button "button" at bounding box center [825, 547] width 17 height 17
click at [571, 620] on input "date" at bounding box center [506, 623] width 174 height 42
type input "**********"
click at [1006, 630] on button "Assign" at bounding box center [1033, 623] width 82 height 41
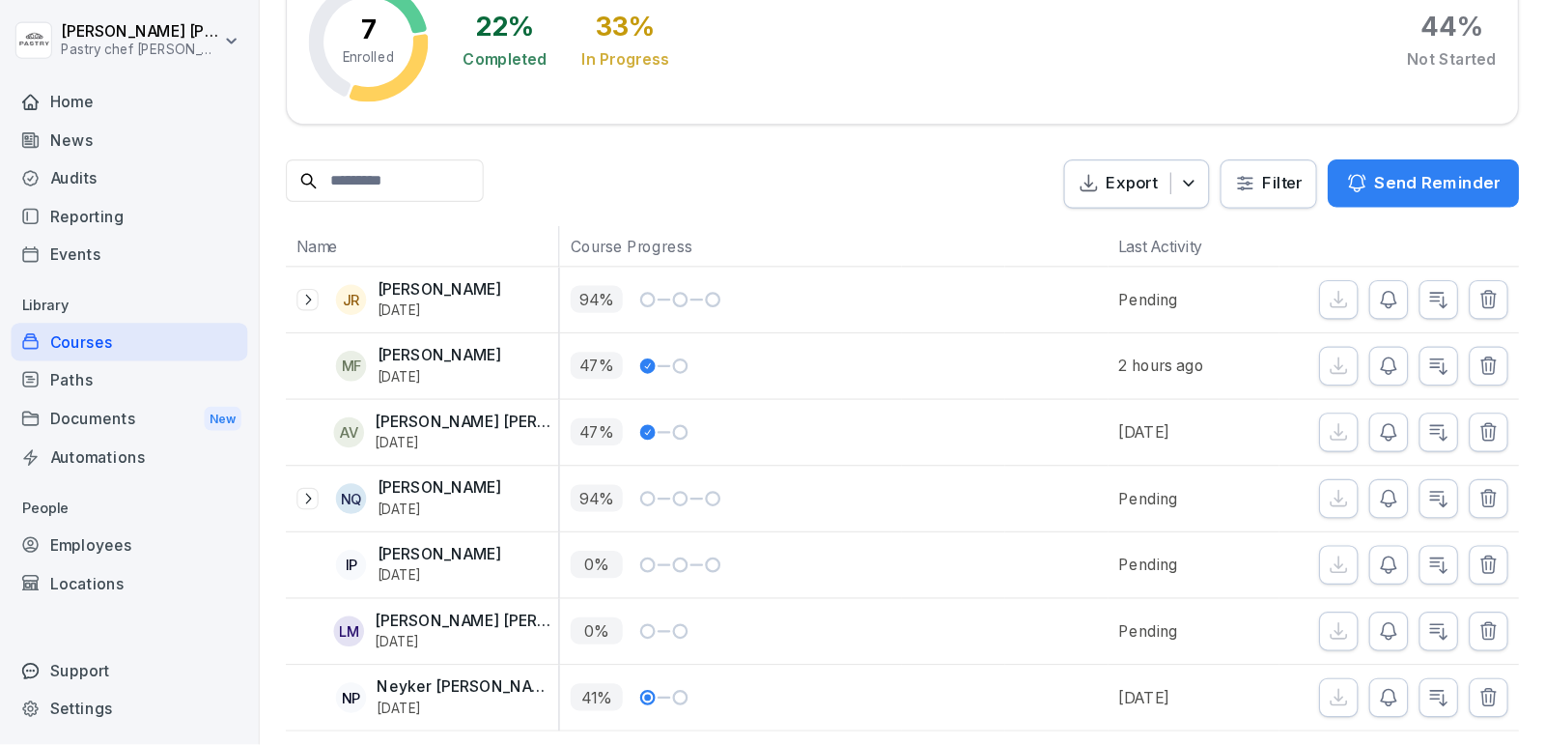
scroll to position [262, 0]
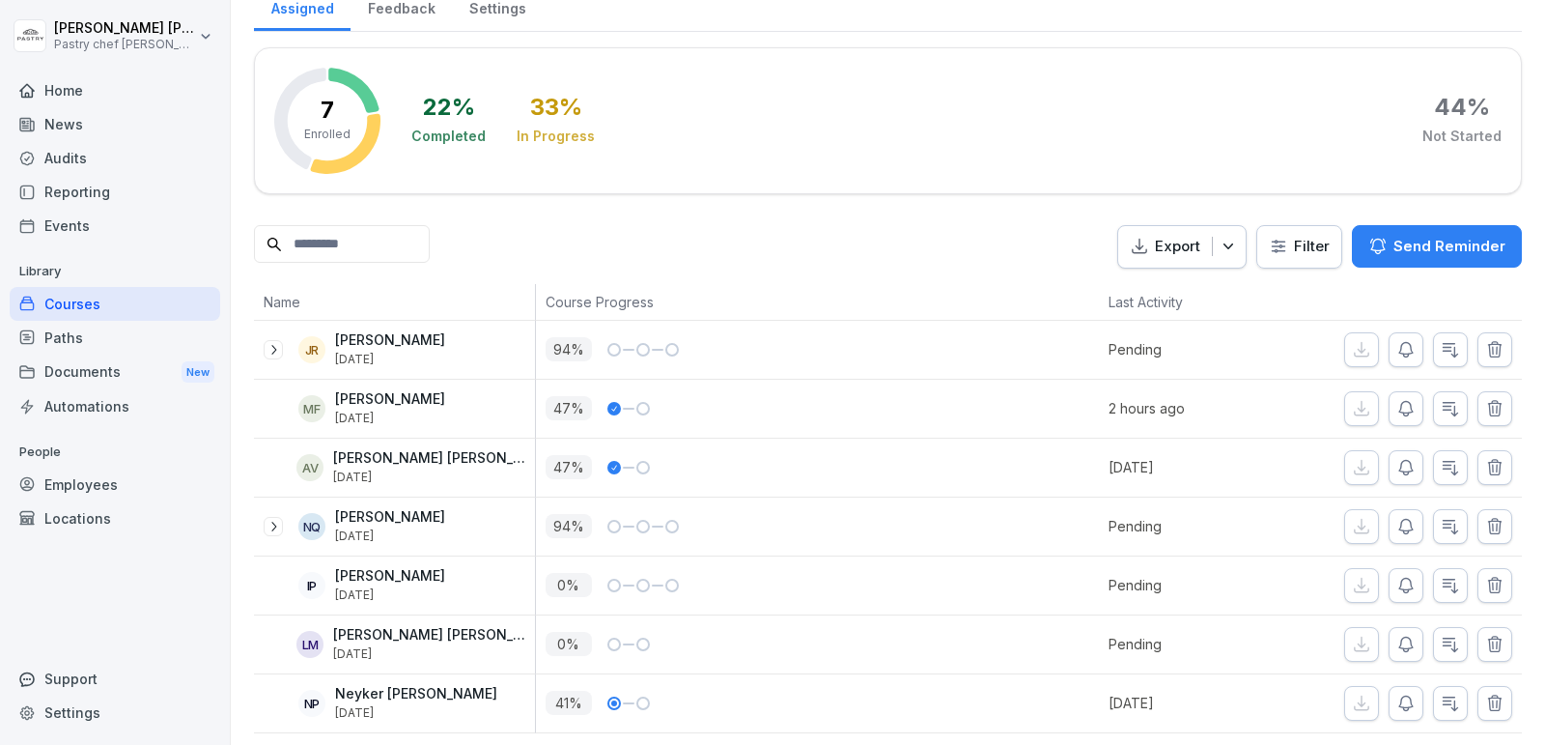
click at [877, 240] on div "Export Filter Send Reminder" at bounding box center [888, 246] width 1268 height 43
